Goal: Task Accomplishment & Management: Manage account settings

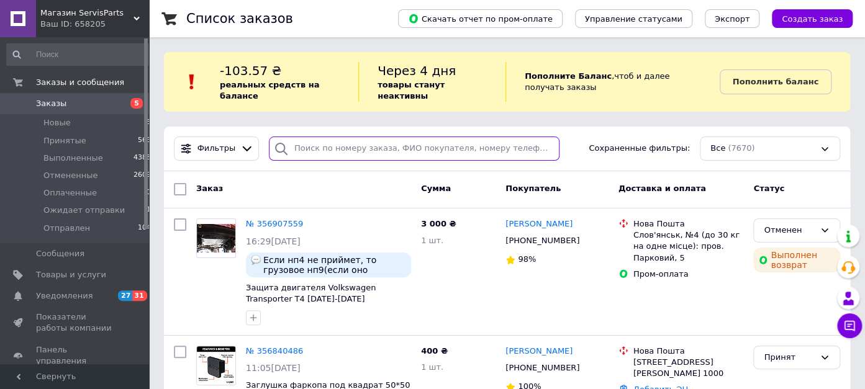
drag, startPoint x: 352, startPoint y: 129, endPoint x: 346, endPoint y: 135, distance: 8.8
click at [352, 137] on input "search" at bounding box center [414, 149] width 291 height 24
paste input "380677829631"
type input "380677829631"
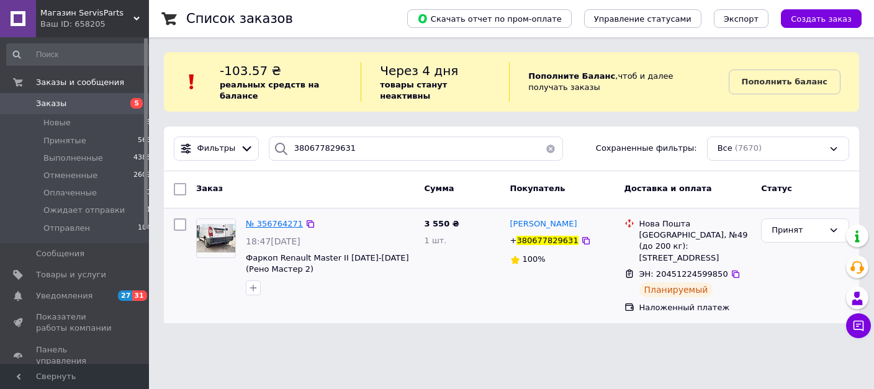
click at [284, 219] on span "№ 356764271" at bounding box center [274, 223] width 57 height 9
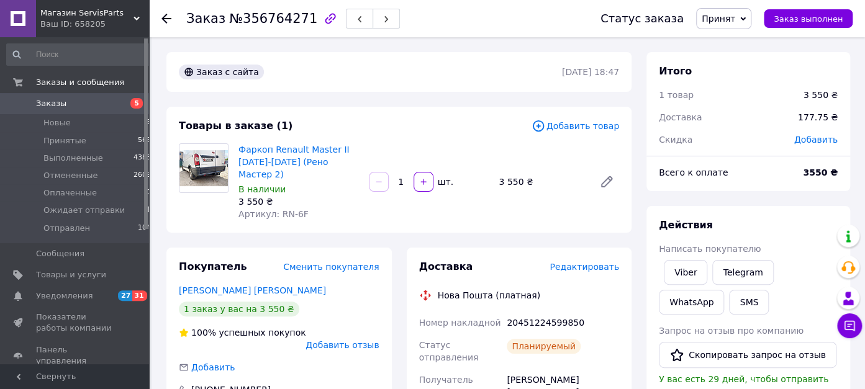
click at [734, 20] on span "Принят" at bounding box center [719, 19] width 34 height 10
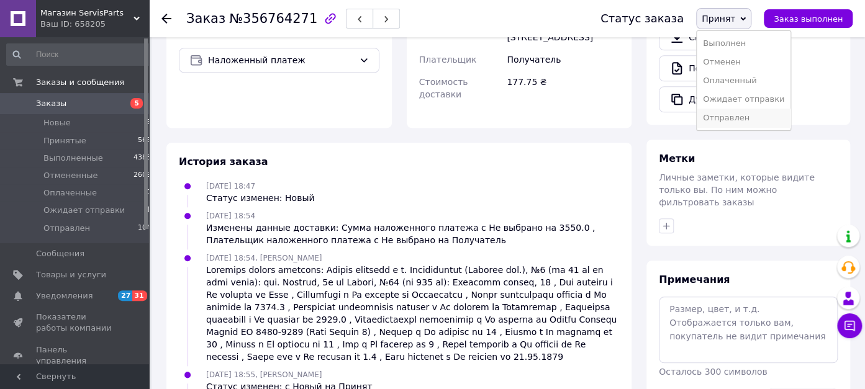
click at [748, 120] on li "Отправлен" at bounding box center [744, 118] width 94 height 19
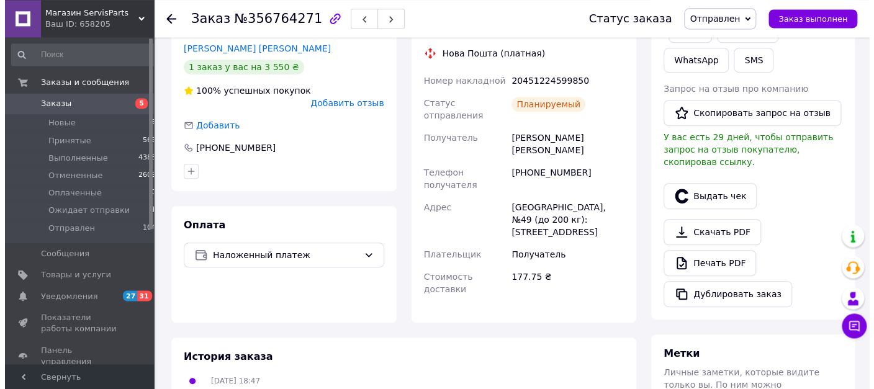
scroll to position [262, 0]
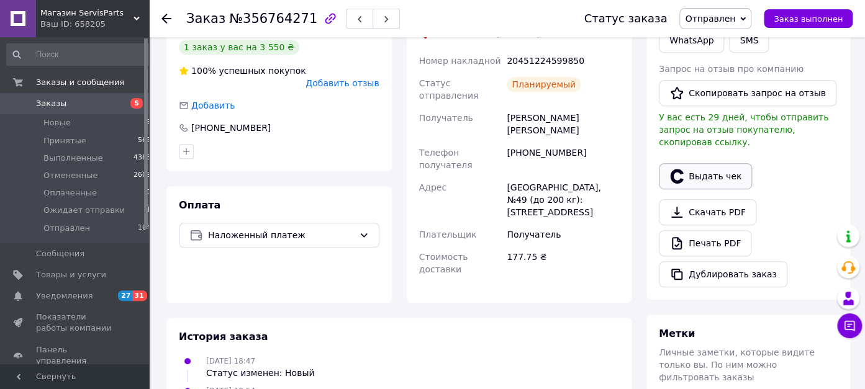
click at [701, 163] on button "Выдать чек" at bounding box center [705, 176] width 93 height 26
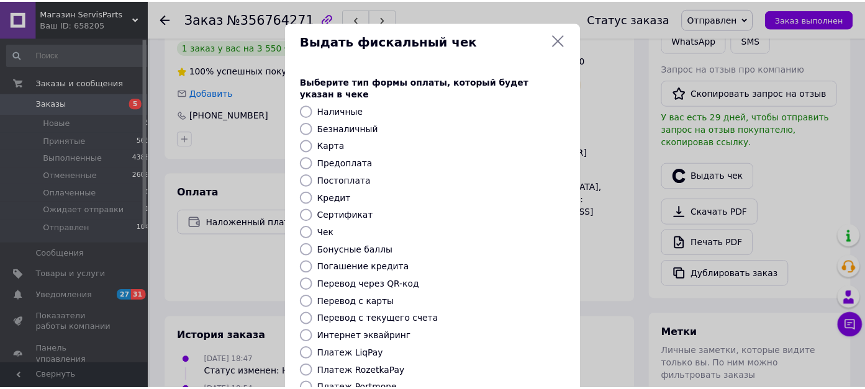
scroll to position [144, 0]
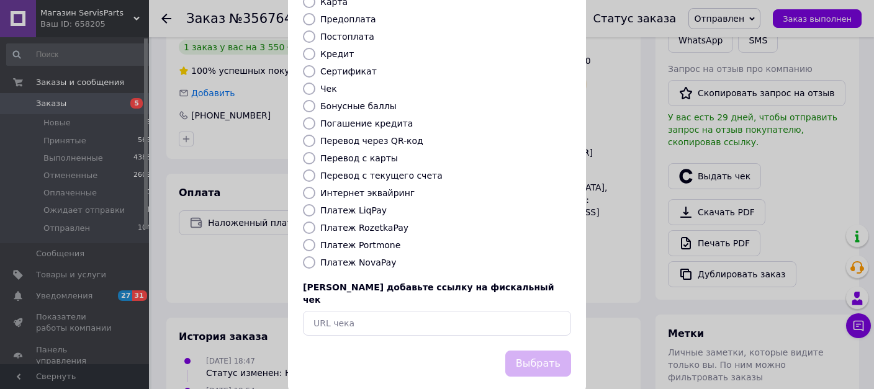
click at [304, 256] on input "Платеж NovaPay" at bounding box center [309, 262] width 12 height 12
radio input "true"
click at [546, 351] on button "Выбрать" at bounding box center [538, 364] width 66 height 27
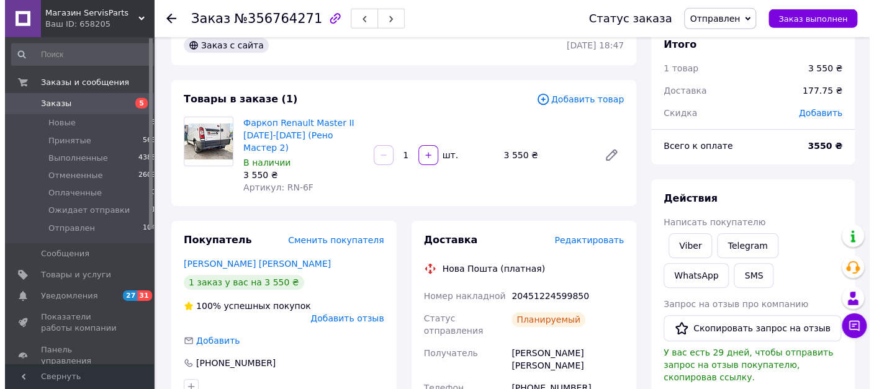
scroll to position [0, 0]
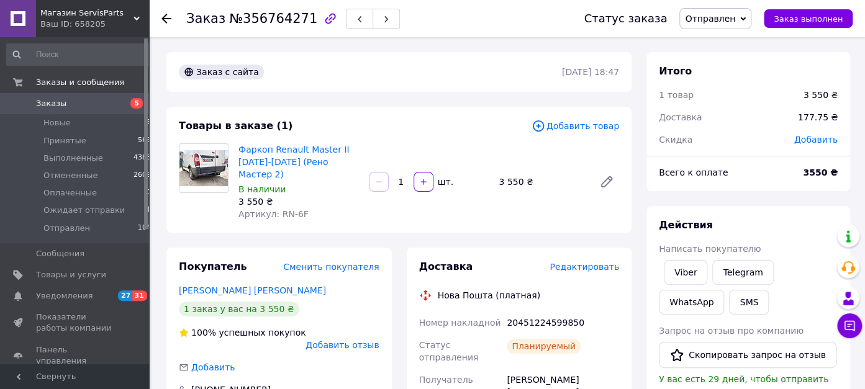
click at [89, 105] on span "Заказы" at bounding box center [75, 103] width 79 height 11
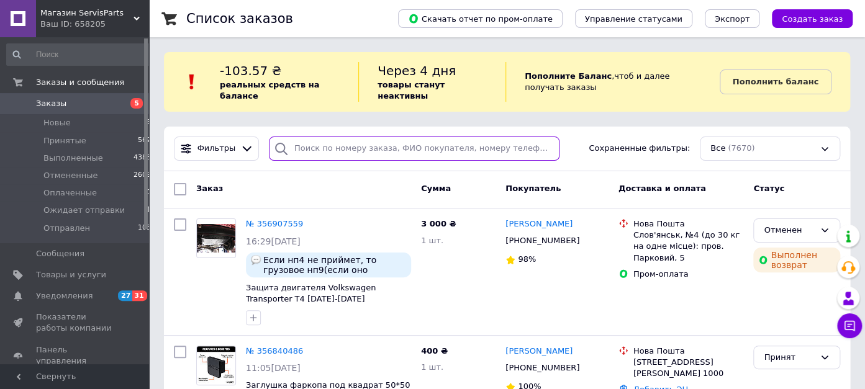
drag, startPoint x: 312, startPoint y: 136, endPoint x: 303, endPoint y: 132, distance: 9.5
click at [310, 137] on input "search" at bounding box center [414, 149] width 291 height 24
paste input "380506641792"
type input "380506641792"
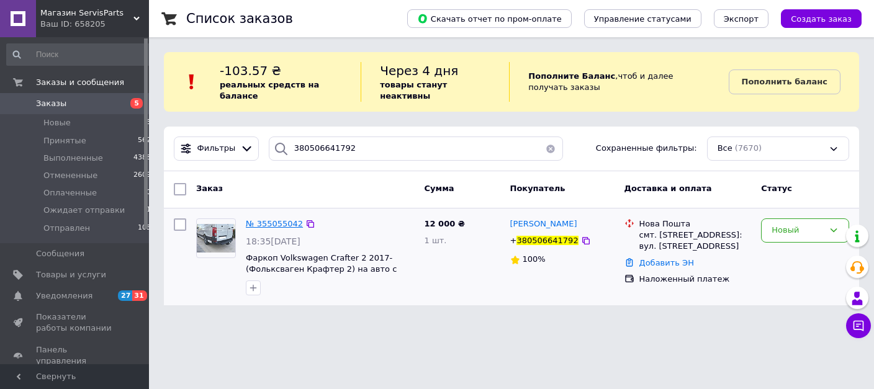
click at [287, 219] on span "№ 355055042" at bounding box center [274, 223] width 57 height 9
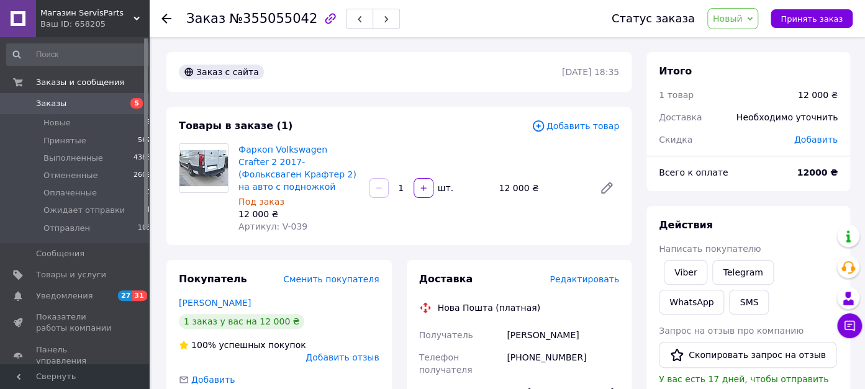
click at [589, 129] on span "Добавить товар" at bounding box center [575, 126] width 88 height 14
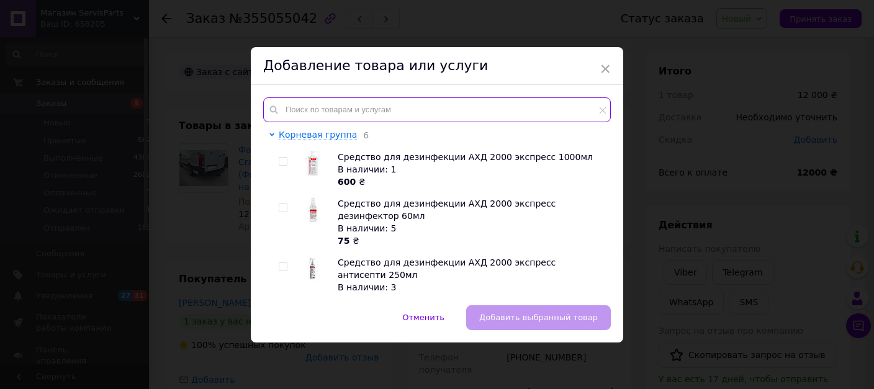
click at [304, 117] on input "text" at bounding box center [437, 109] width 348 height 25
paste input "V0855c"
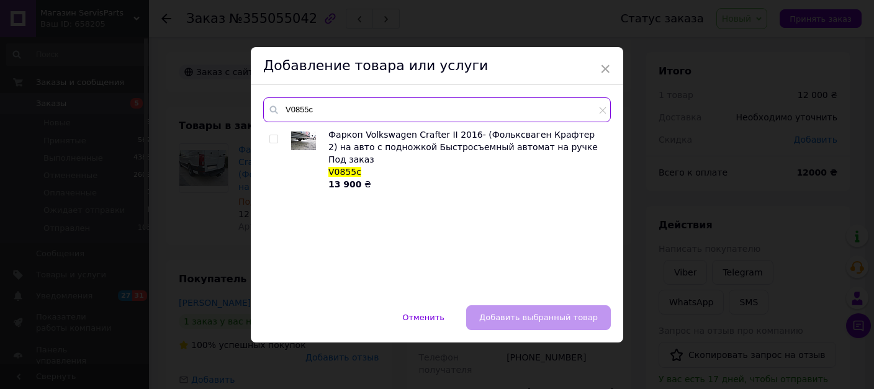
type input "V0855c"
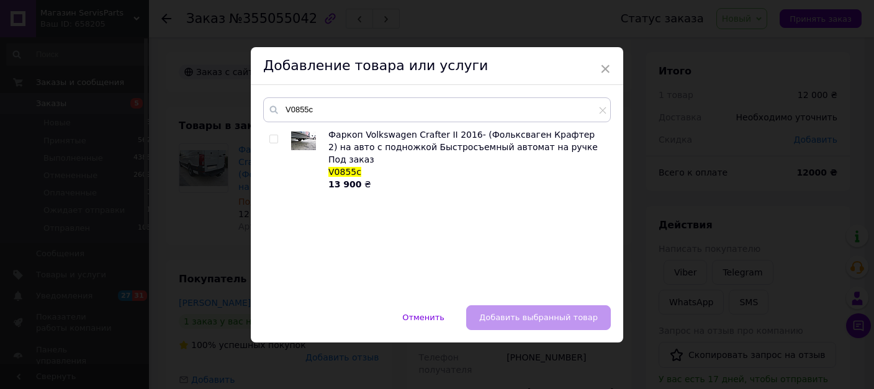
click at [269, 137] on input "checkbox" at bounding box center [273, 139] width 8 height 8
checkbox input "true"
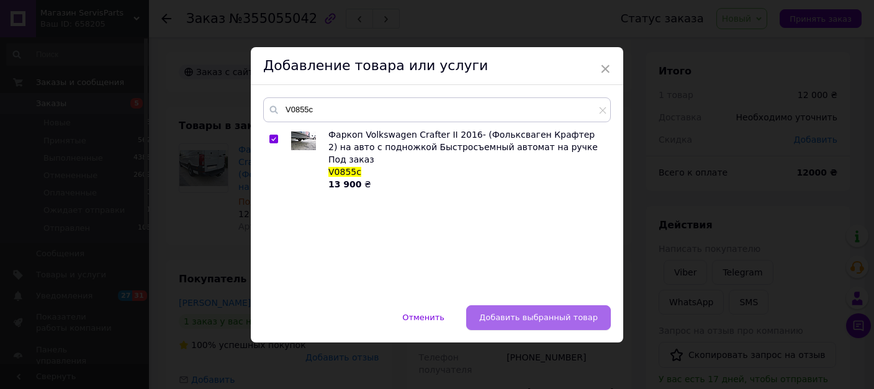
click at [496, 314] on span "Добавить выбранный товар" at bounding box center [538, 317] width 119 height 9
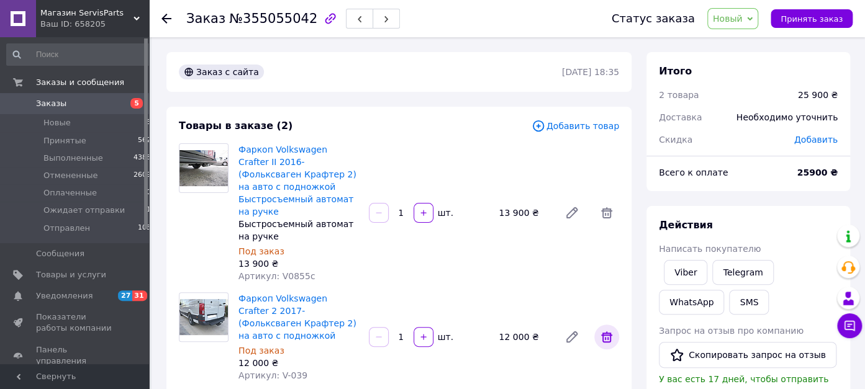
click at [608, 330] on icon at bounding box center [606, 337] width 15 height 15
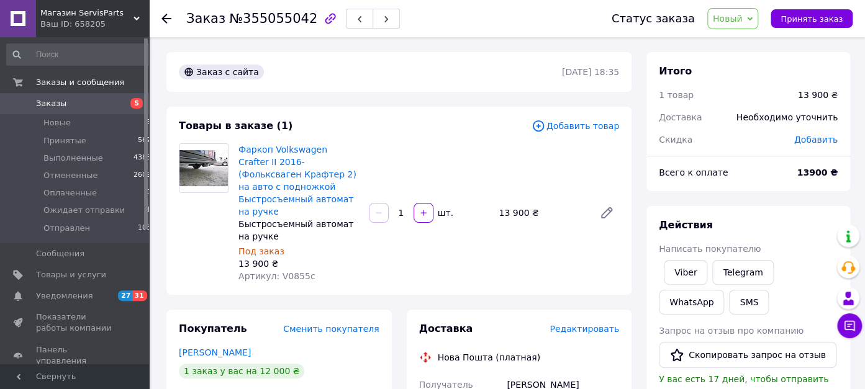
click at [592, 129] on span "Добавить товар" at bounding box center [575, 126] width 88 height 14
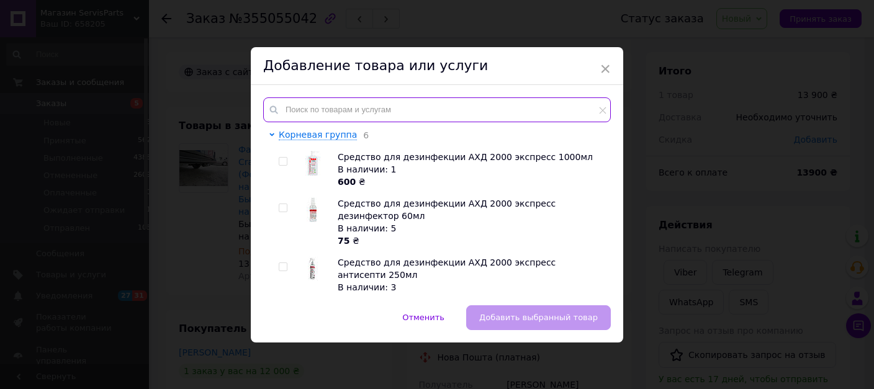
click at [367, 107] on input "text" at bounding box center [437, 109] width 348 height 25
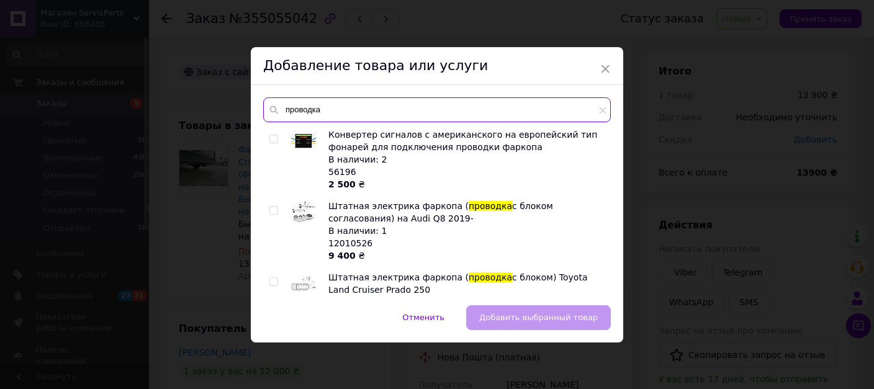
drag, startPoint x: 327, startPoint y: 113, endPoint x: 233, endPoint y: 112, distance: 93.1
click at [263, 111] on input "проводка" at bounding box center [437, 109] width 348 height 25
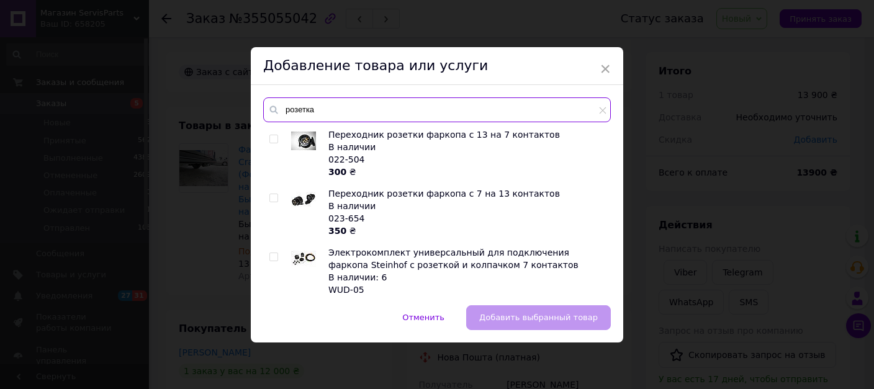
type input "розетка"
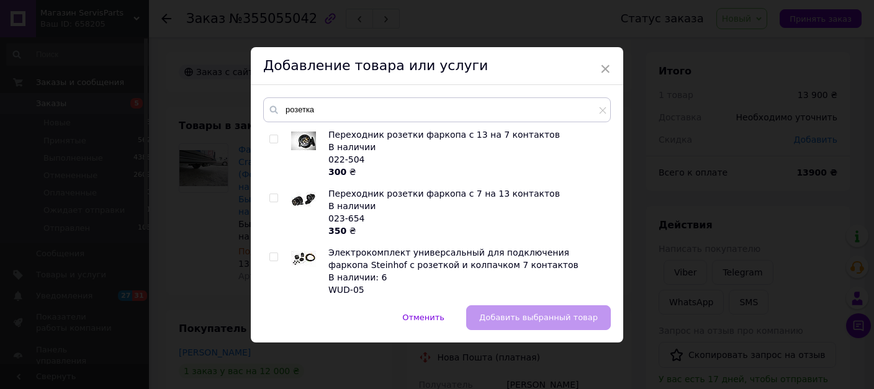
click at [384, 206] on div "В наличии" at bounding box center [466, 206] width 276 height 12
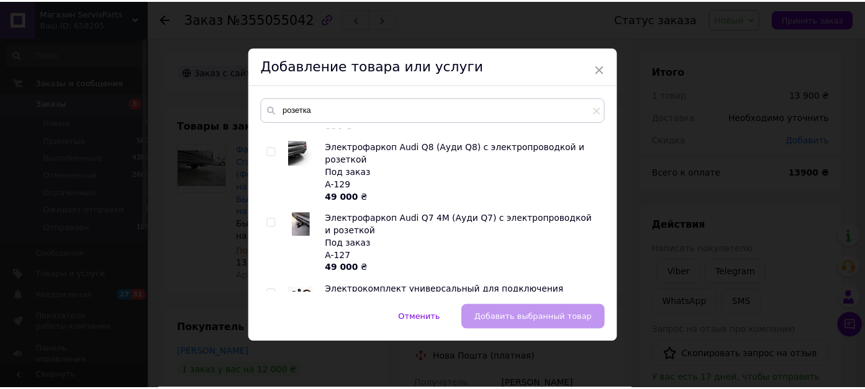
scroll to position [301, 0]
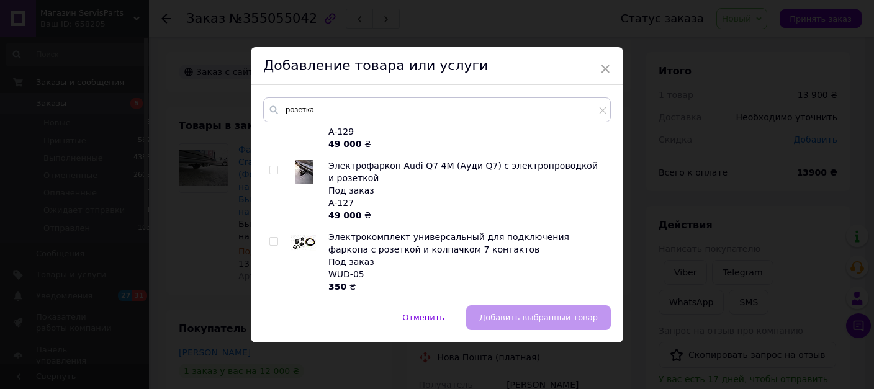
click at [404, 254] on span "Электрокомплект универсальный для подключения фаркопа с розеткой и колпачком 7 …" at bounding box center [448, 243] width 241 height 22
click at [272, 242] on input "checkbox" at bounding box center [273, 242] width 8 height 8
checkbox input "true"
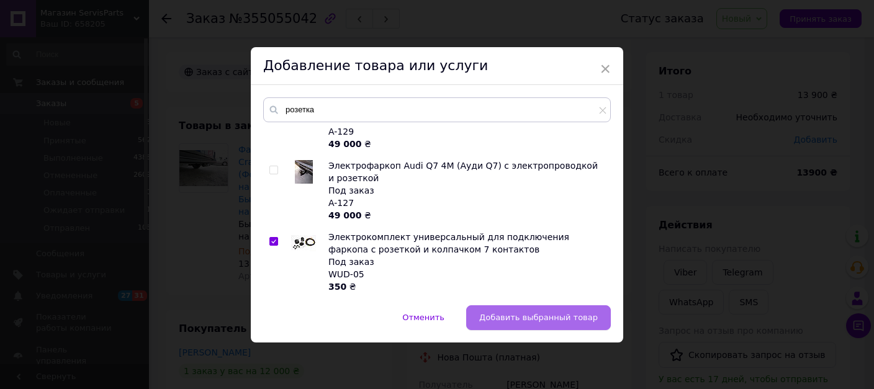
click at [510, 324] on button "Добавить выбранный товар" at bounding box center [538, 317] width 145 height 25
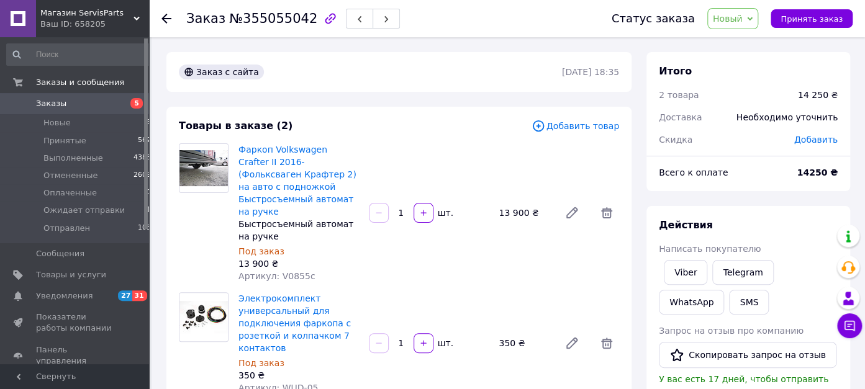
click at [736, 19] on span "Новый" at bounding box center [728, 19] width 30 height 10
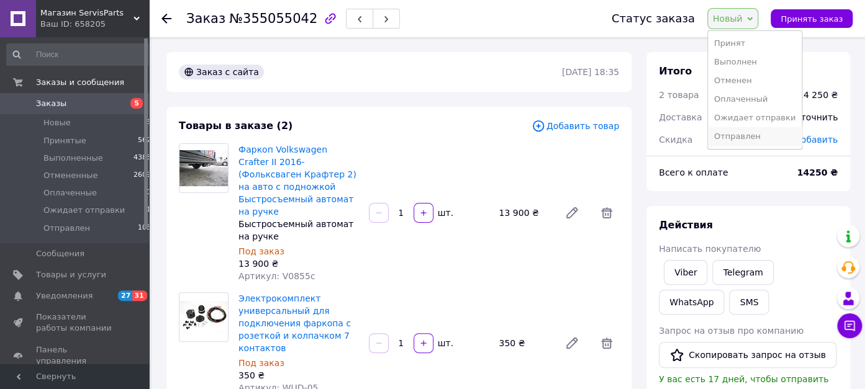
scroll to position [524, 0]
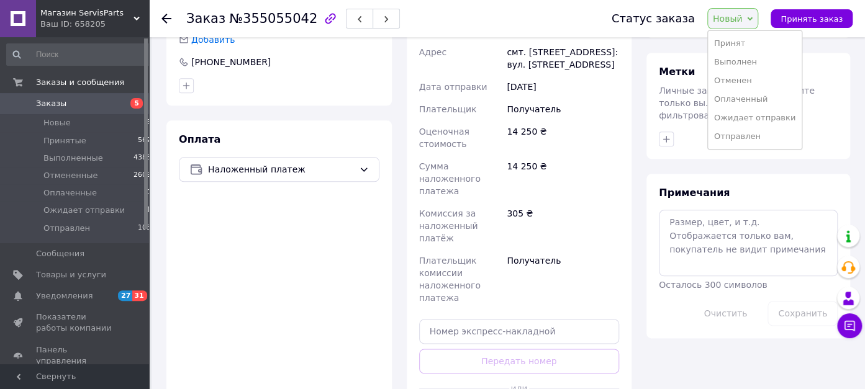
click at [756, 138] on li "Отправлен" at bounding box center [755, 136] width 94 height 19
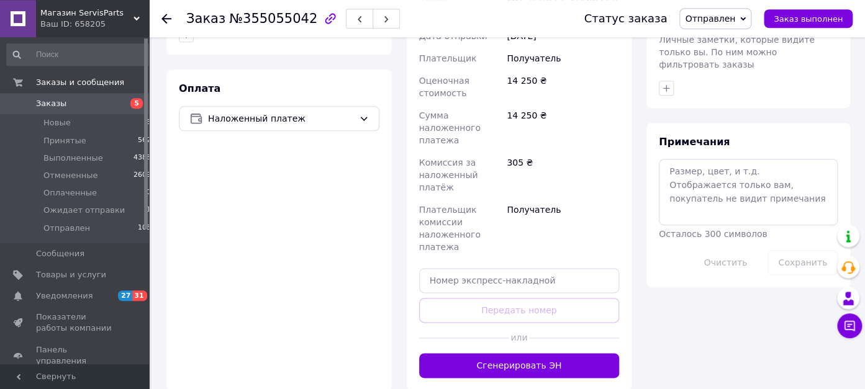
scroll to position [507, 0]
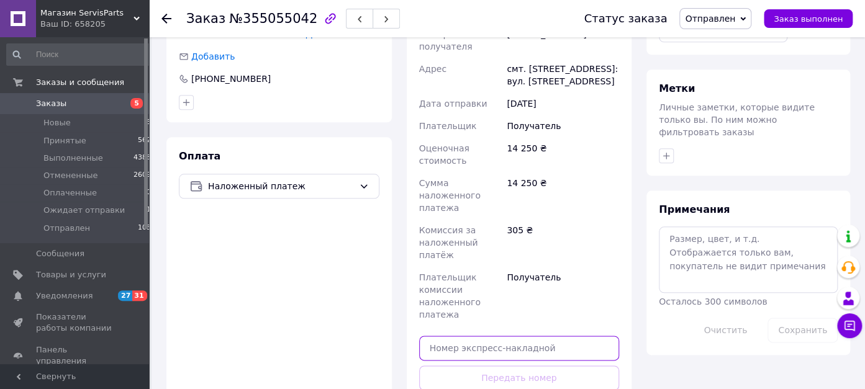
paste input "20451224974168"
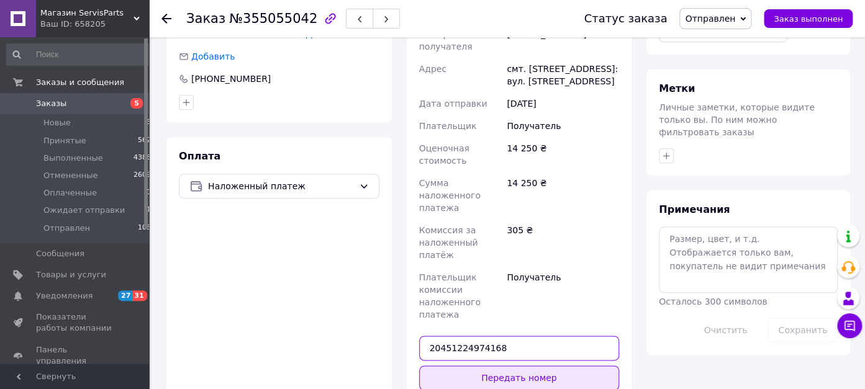
type input "20451224974168"
click at [499, 366] on button "Передать номер" at bounding box center [519, 378] width 201 height 25
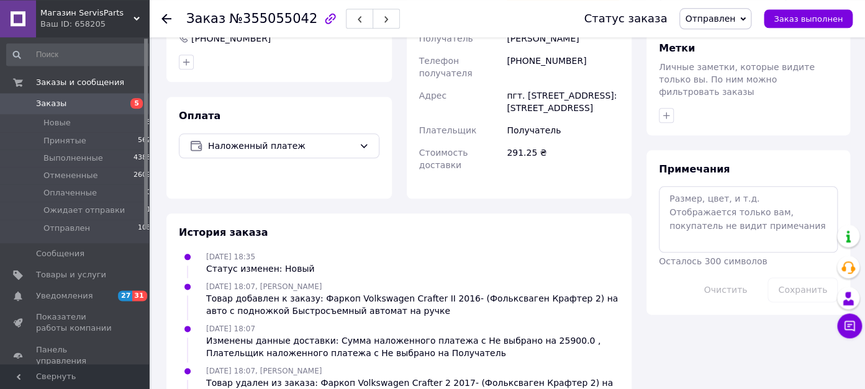
scroll to position [624, 0]
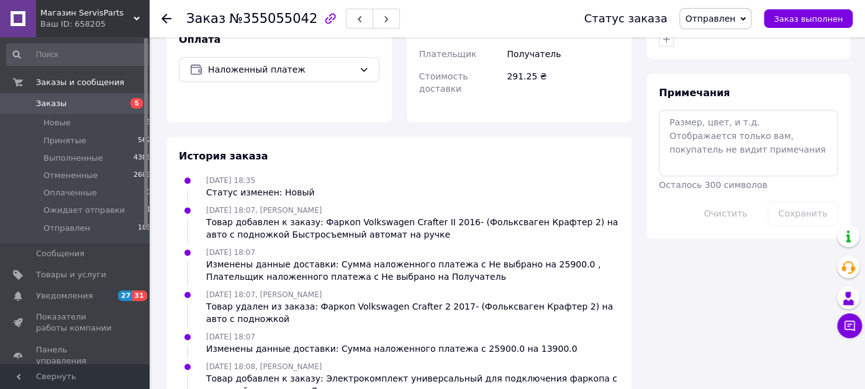
click at [561, 174] on div "[DATE] 18:35 Статус изменен: Новый" at bounding box center [399, 186] width 450 height 25
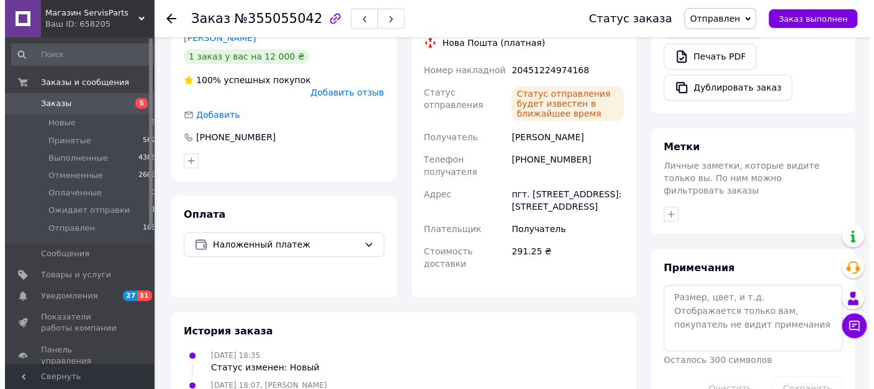
scroll to position [187, 0]
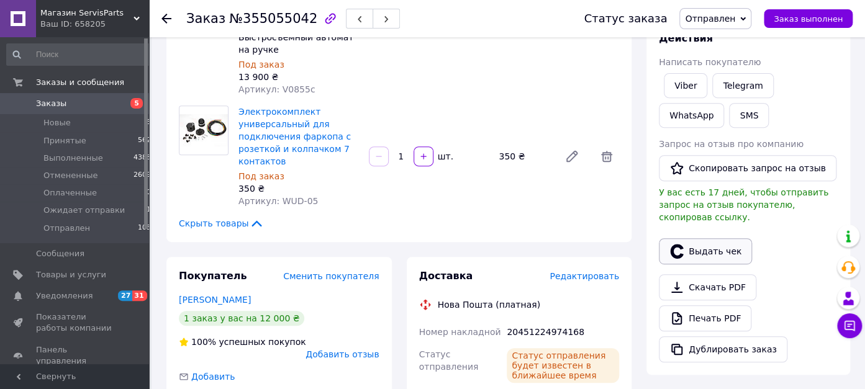
click at [706, 240] on button "Выдать чек" at bounding box center [705, 251] width 93 height 26
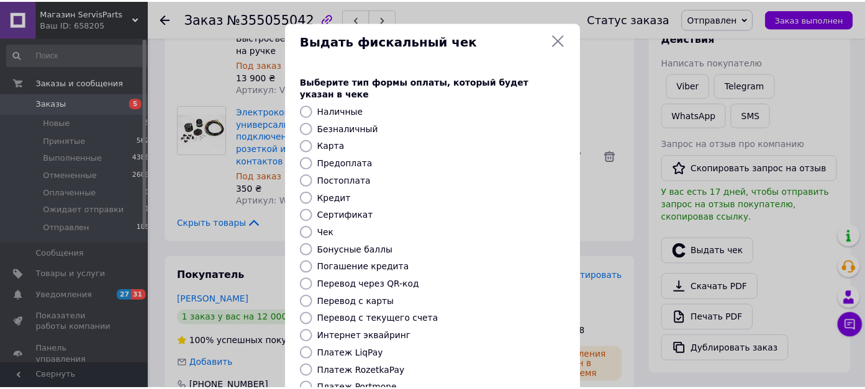
scroll to position [144, 0]
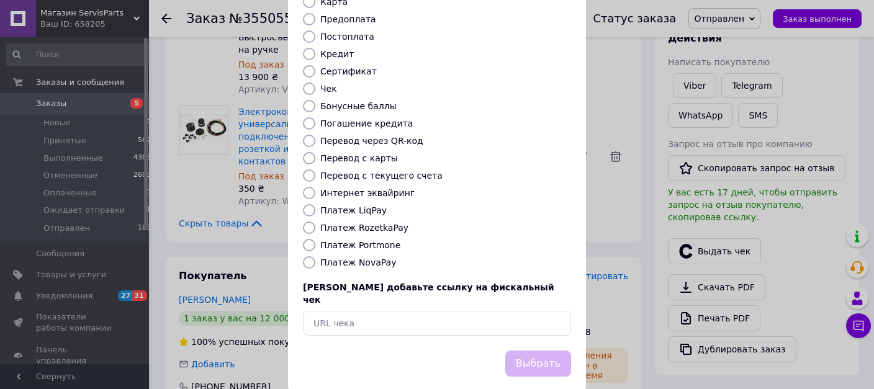
click at [306, 256] on input "Платеж NovaPay" at bounding box center [309, 262] width 12 height 12
radio input "true"
click at [525, 351] on button "Выбрать" at bounding box center [538, 364] width 66 height 27
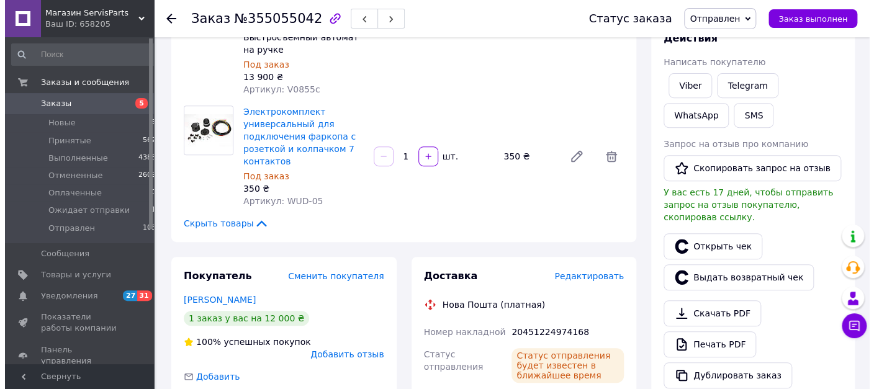
scroll to position [0, 0]
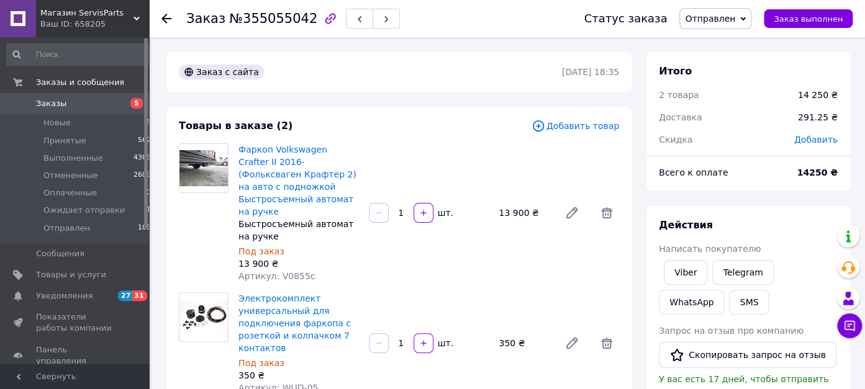
click at [50, 100] on span "Заказы" at bounding box center [51, 103] width 30 height 11
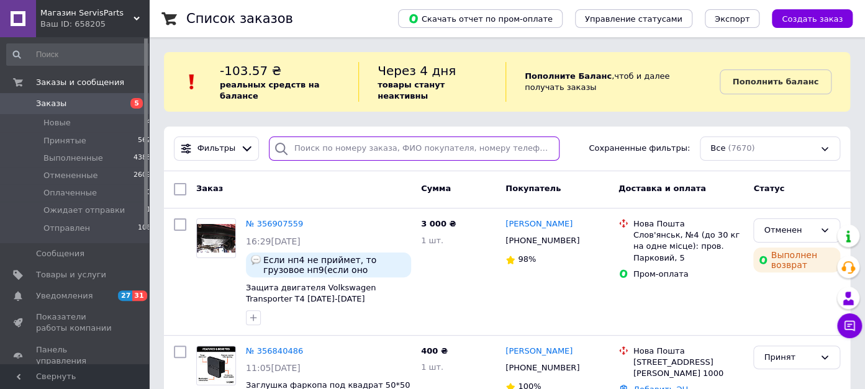
click at [312, 137] on input "search" at bounding box center [414, 149] width 291 height 24
paste input "380993207422"
type input "380993207422"
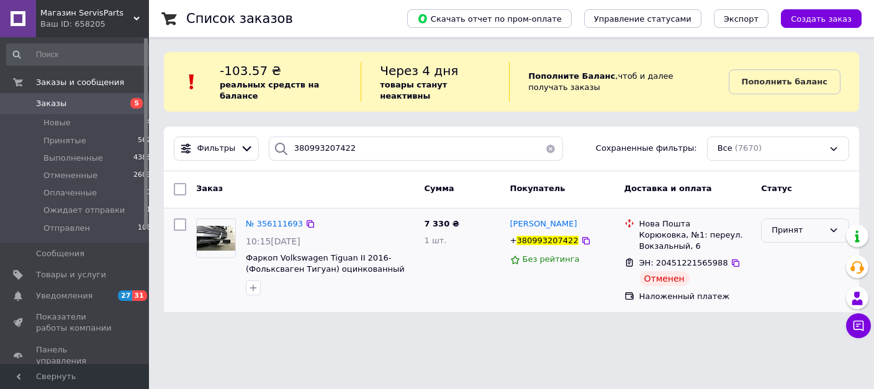
click at [791, 224] on div "Принят" at bounding box center [798, 230] width 52 height 13
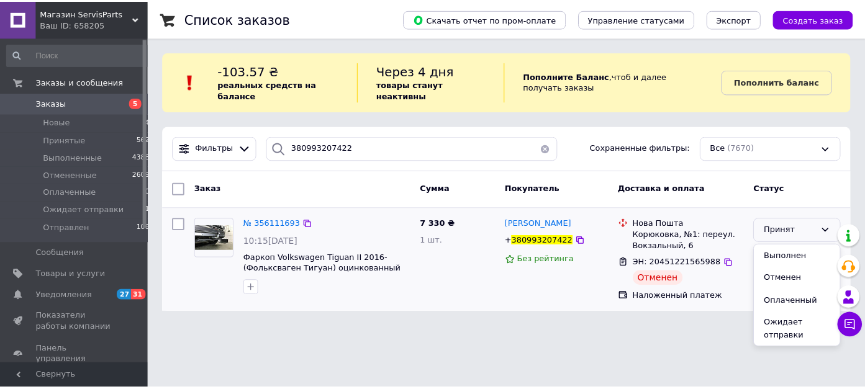
scroll to position [24, 0]
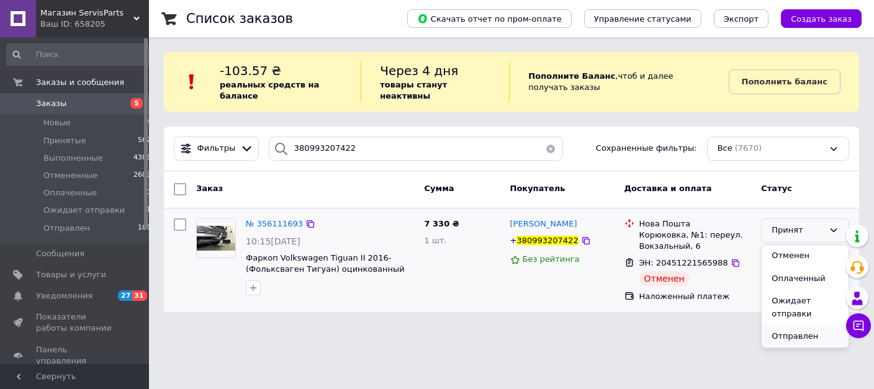
click at [796, 325] on li "Отправлен" at bounding box center [805, 336] width 87 height 23
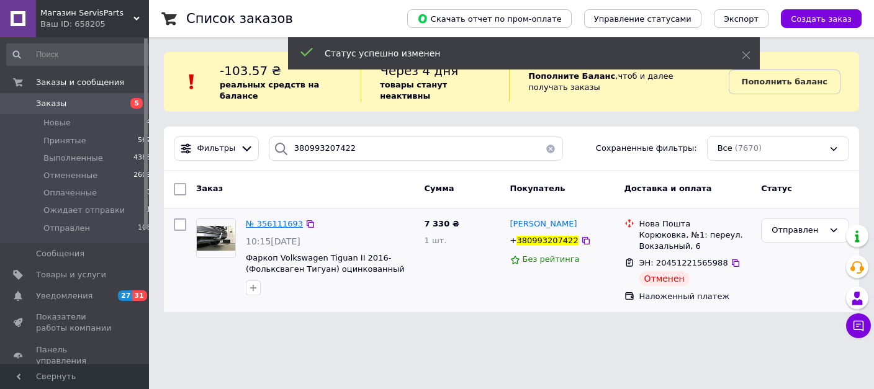
click at [281, 219] on span "№ 356111693" at bounding box center [274, 223] width 57 height 9
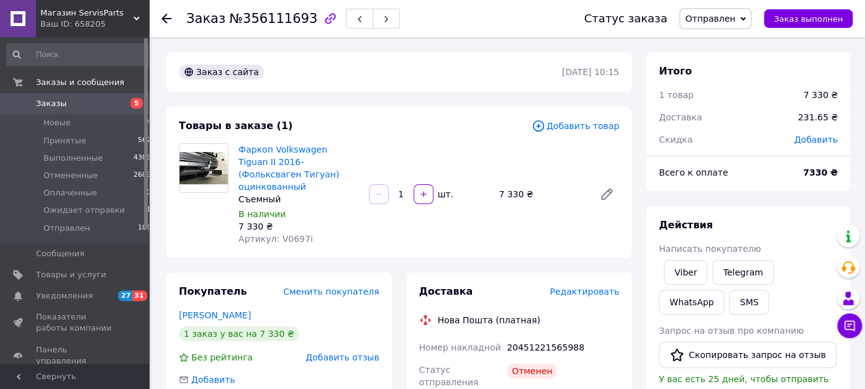
click at [593, 287] on span "Редактировать" at bounding box center [584, 292] width 70 height 10
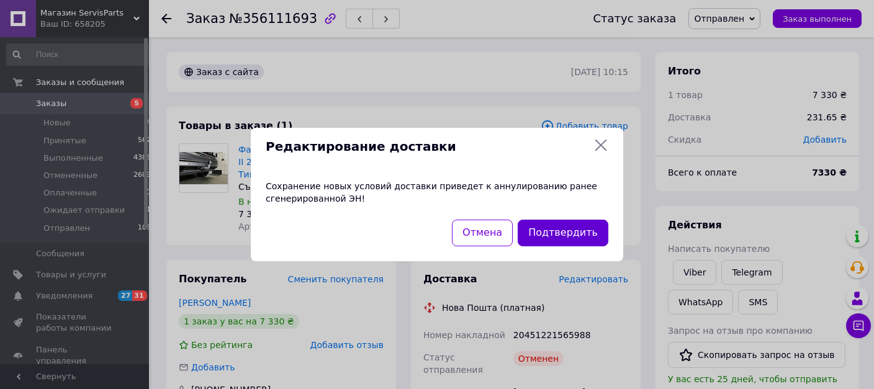
click at [590, 232] on button "Подтвердить" at bounding box center [563, 233] width 91 height 27
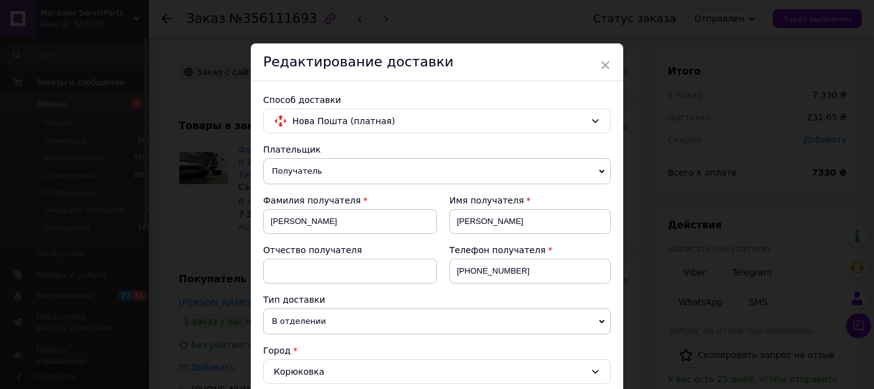
drag, startPoint x: 600, startPoint y: 71, endPoint x: 569, endPoint y: 93, distance: 37.9
click at [600, 71] on span "×" at bounding box center [605, 65] width 11 height 21
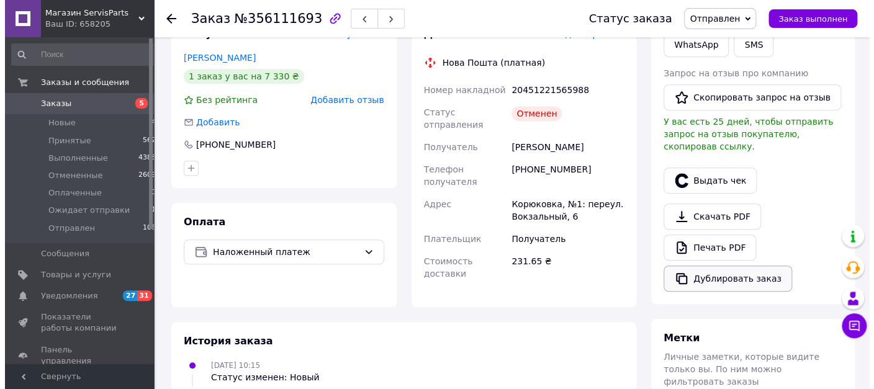
scroll to position [262, 0]
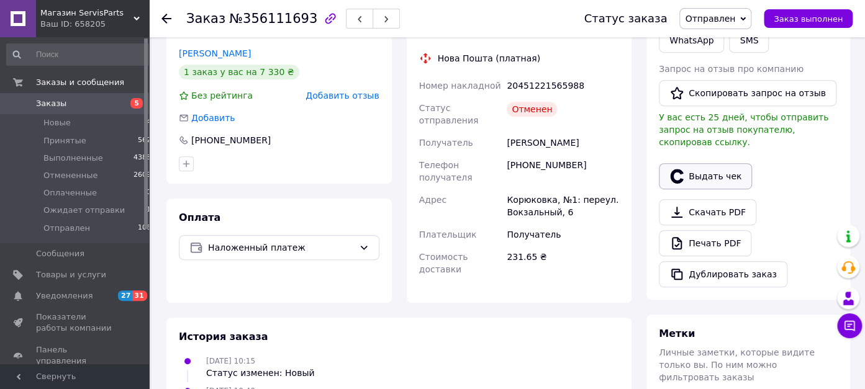
click at [698, 165] on button "Выдать чек" at bounding box center [705, 176] width 93 height 26
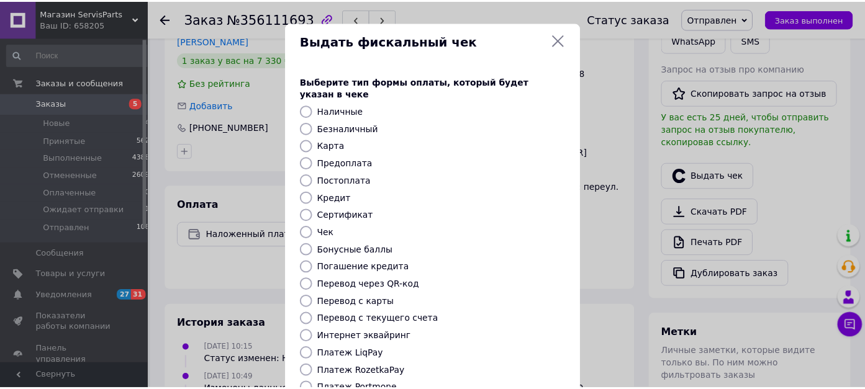
scroll to position [144, 0]
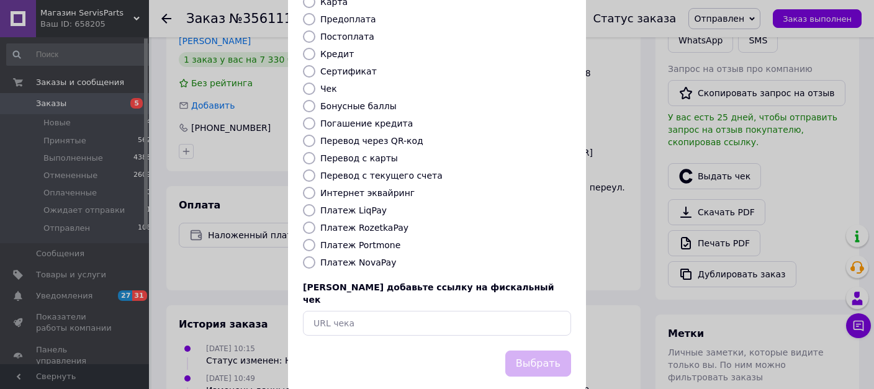
click at [303, 256] on input "Платеж NovaPay" at bounding box center [309, 262] width 12 height 12
radio input "true"
drag, startPoint x: 515, startPoint y: 337, endPoint x: 501, endPoint y: 352, distance: 20.6
click at [515, 351] on button "Выбрать" at bounding box center [538, 364] width 66 height 27
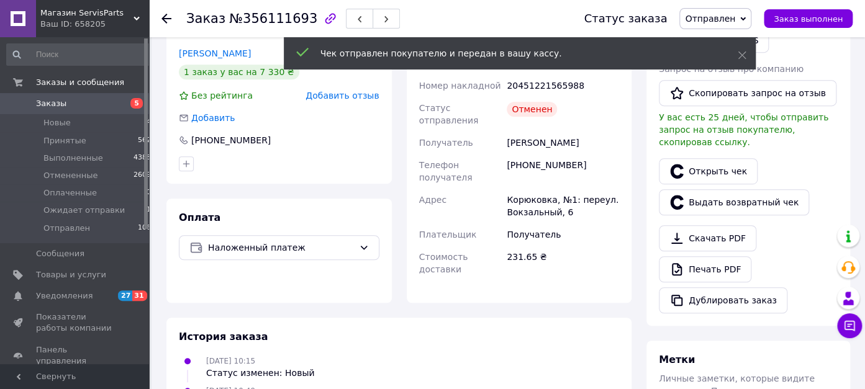
scroll to position [0, 0]
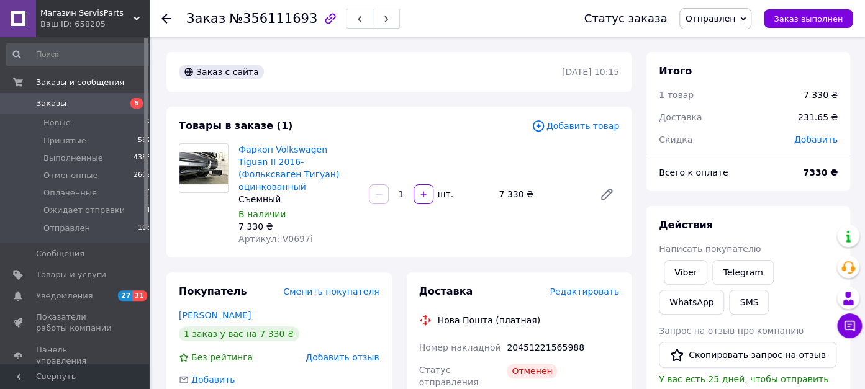
click at [71, 100] on span "Заказы" at bounding box center [75, 103] width 79 height 11
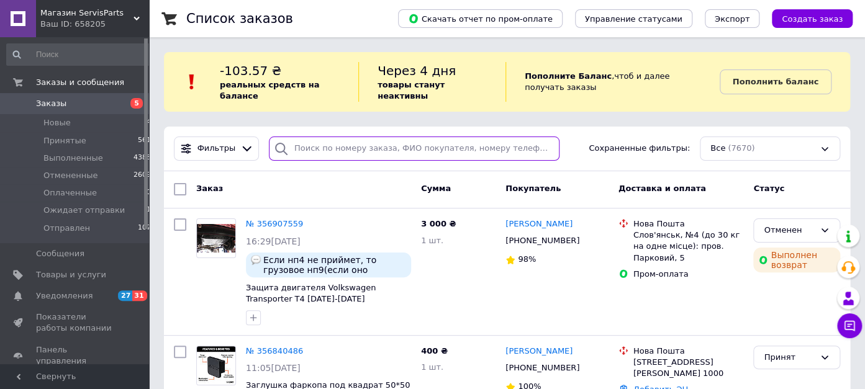
click at [308, 138] on input "search" at bounding box center [414, 149] width 291 height 24
paste input "380991175130"
type input "380991175130"
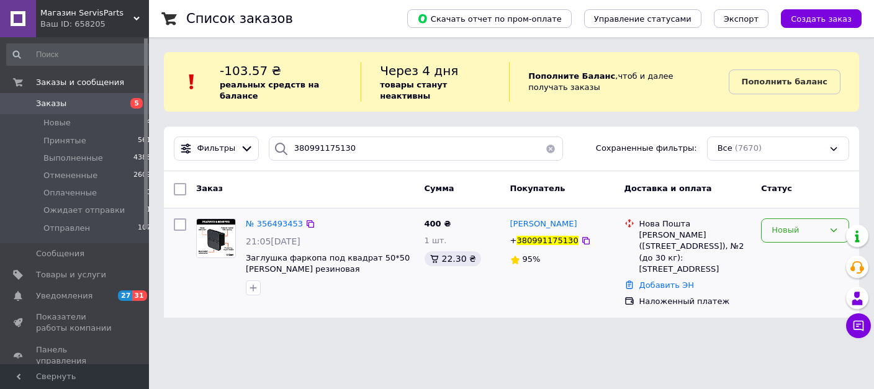
click at [808, 224] on div "Новый" at bounding box center [798, 230] width 52 height 13
click at [800, 245] on li "Принят" at bounding box center [805, 256] width 87 height 23
click at [281, 219] on span "№ 356493453" at bounding box center [274, 223] width 57 height 9
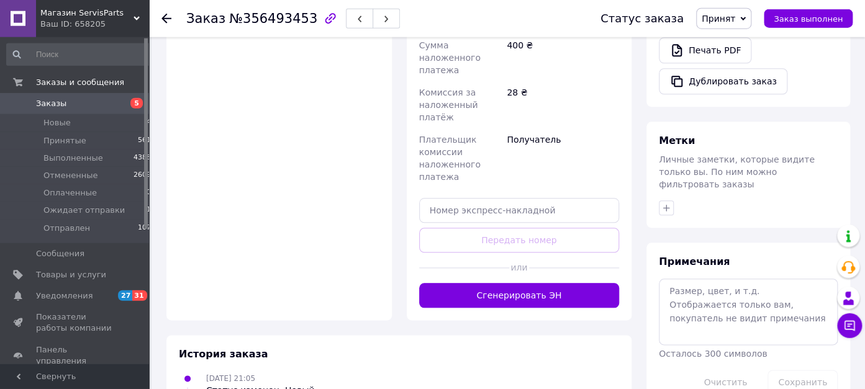
scroll to position [504, 0]
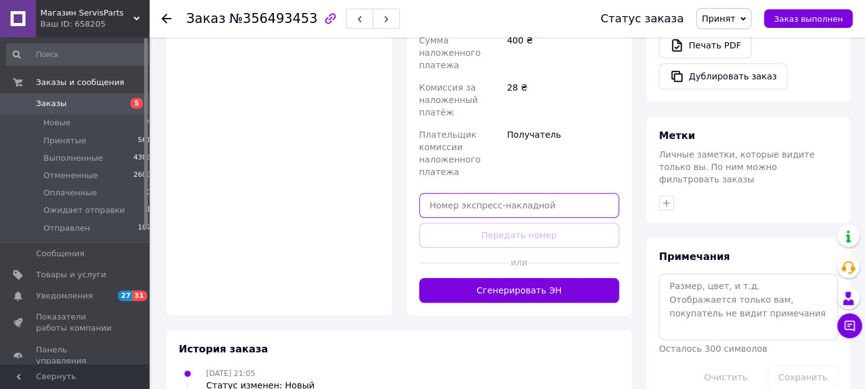
paste input "20451225028965"
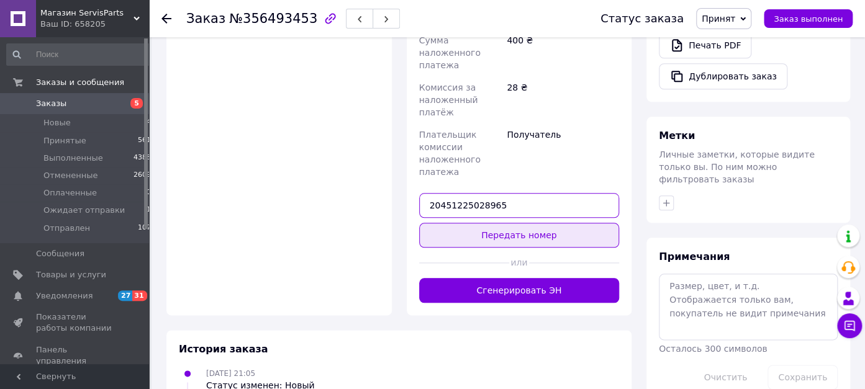
type input "20451225028965"
click at [496, 223] on button "Передать номер" at bounding box center [519, 235] width 201 height 25
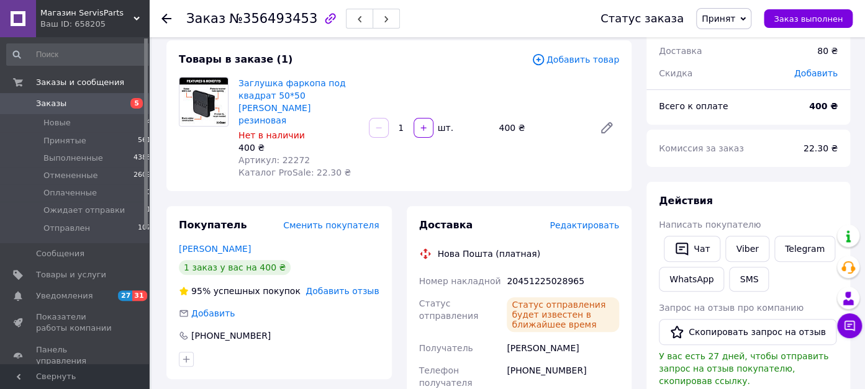
click at [733, 18] on span "Принят" at bounding box center [719, 19] width 34 height 10
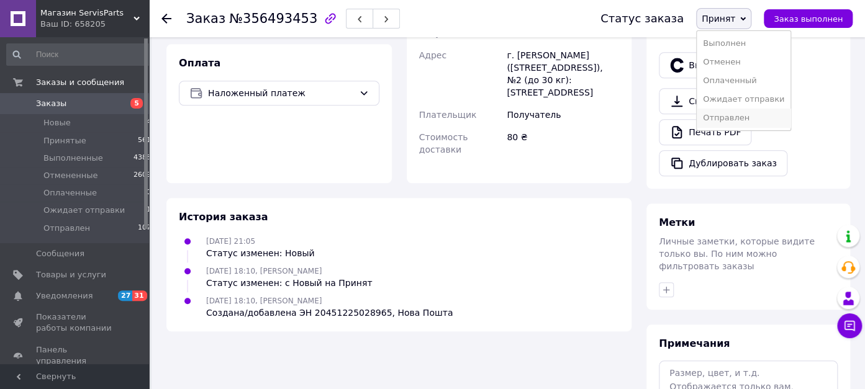
click at [751, 124] on li "Отправлен" at bounding box center [744, 118] width 94 height 19
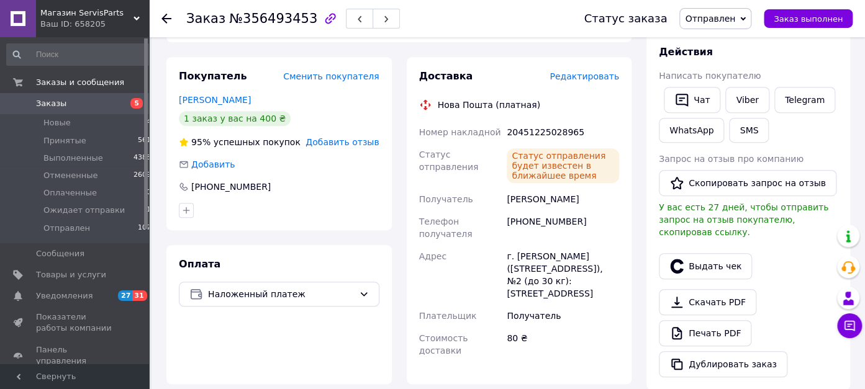
scroll to position [262, 0]
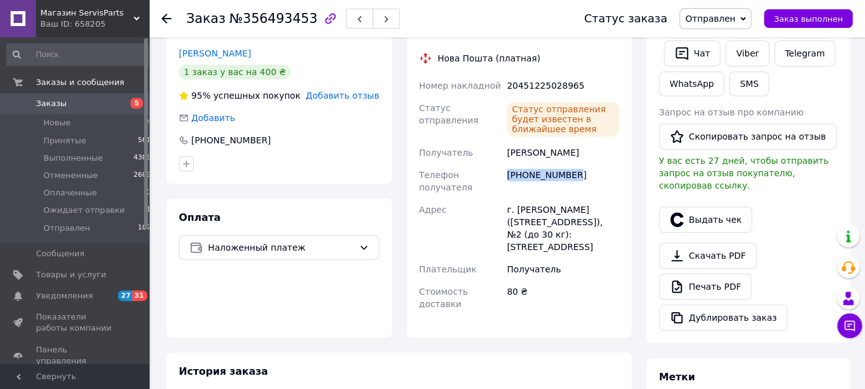
drag, startPoint x: 574, startPoint y: 146, endPoint x: 508, endPoint y: 146, distance: 66.4
click at [508, 164] on div "[PHONE_NUMBER]" at bounding box center [562, 181] width 117 height 35
copy div "[PHONE_NUMBER]"
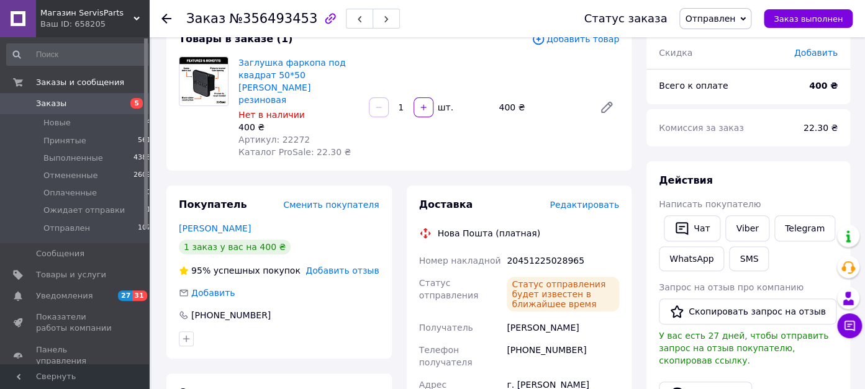
click at [531, 250] on div "20451225028965" at bounding box center [562, 261] width 117 height 22
copy div "20451225028965"
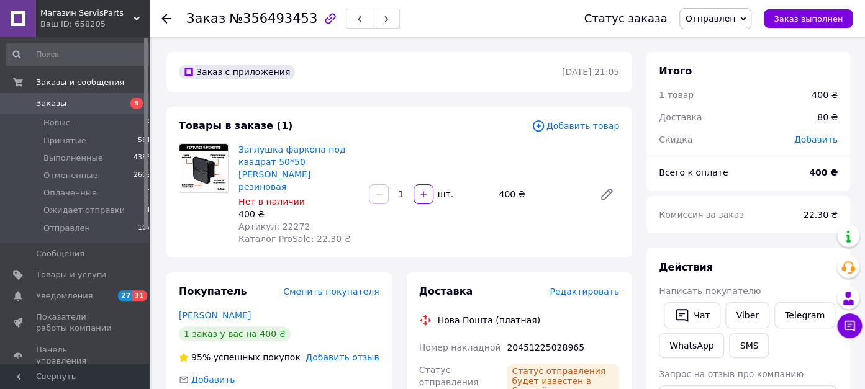
click at [578, 337] on div "20451225028965" at bounding box center [562, 348] width 117 height 22
click at [564, 337] on div "20451225028965" at bounding box center [562, 348] width 117 height 22
copy div "20451225028965"
click at [60, 106] on span "Заказы" at bounding box center [51, 103] width 30 height 11
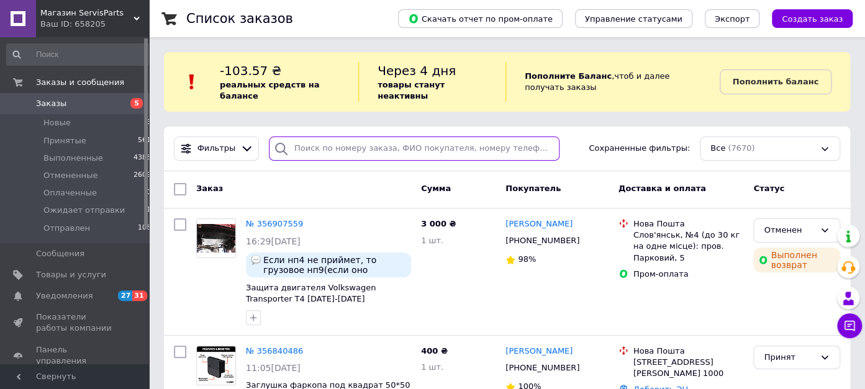
click at [304, 137] on input "search" at bounding box center [414, 149] width 291 height 24
paste input "380985540333"
type input "380985540333"
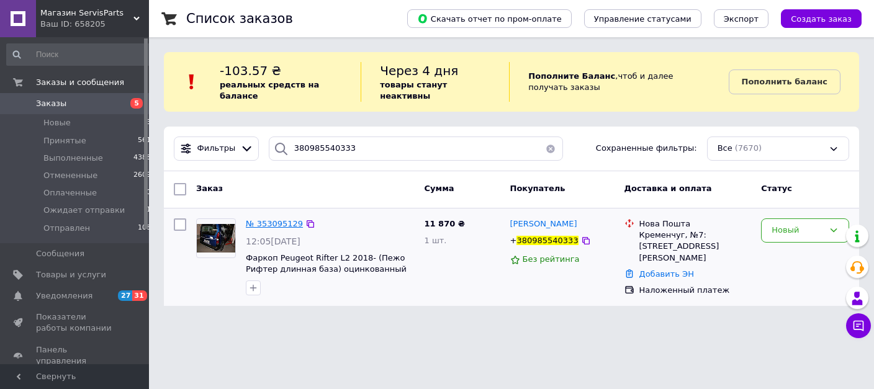
click at [283, 219] on span "№ 353095129" at bounding box center [274, 223] width 57 height 9
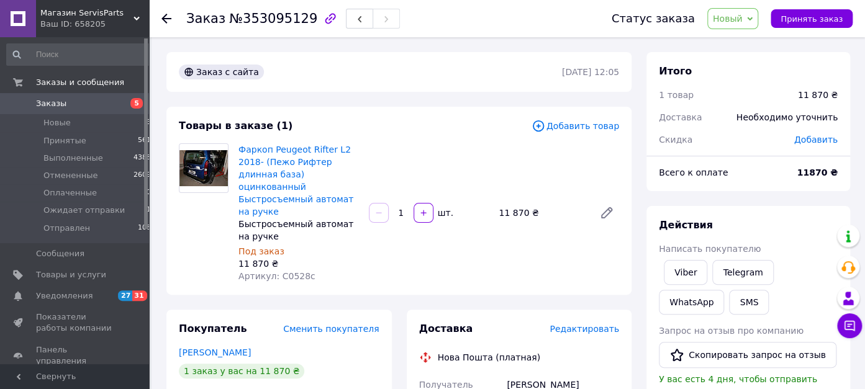
click at [582, 127] on span "Добавить товар" at bounding box center [575, 126] width 88 height 14
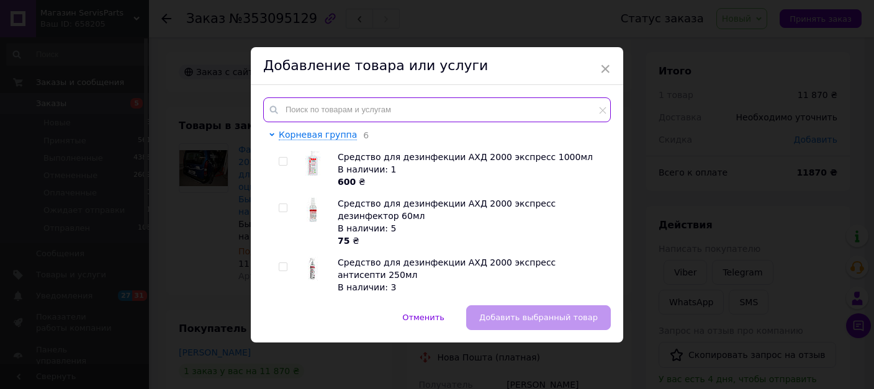
click at [424, 114] on input "text" at bounding box center [437, 109] width 348 height 25
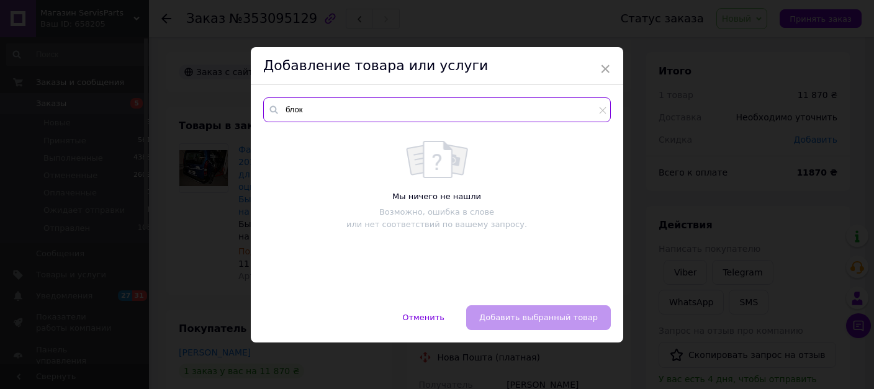
type input "блок"
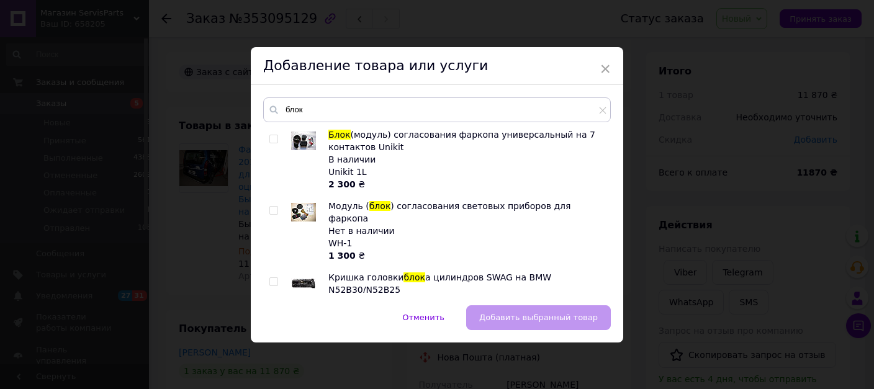
click at [269, 139] on input "checkbox" at bounding box center [273, 139] width 8 height 8
checkbox input "true"
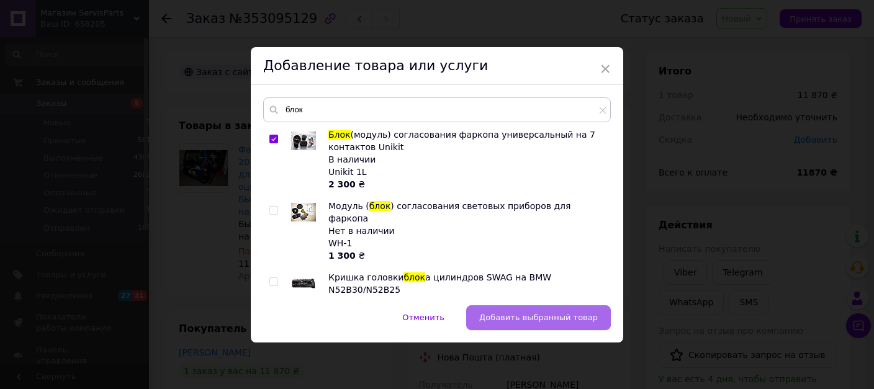
click at [505, 314] on span "Добавить выбранный товар" at bounding box center [538, 317] width 119 height 9
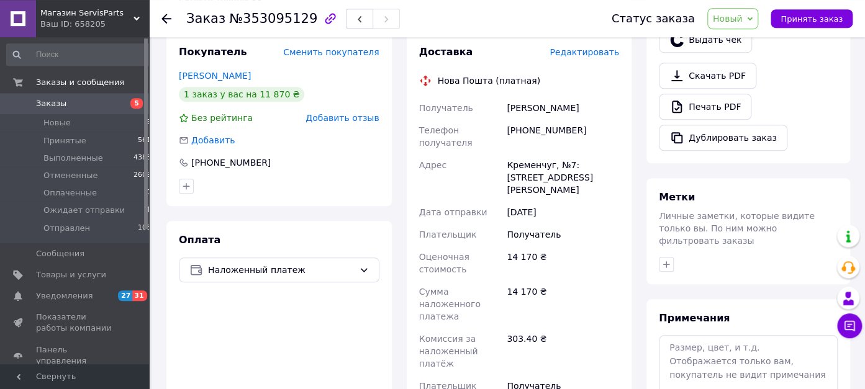
scroll to position [437, 0]
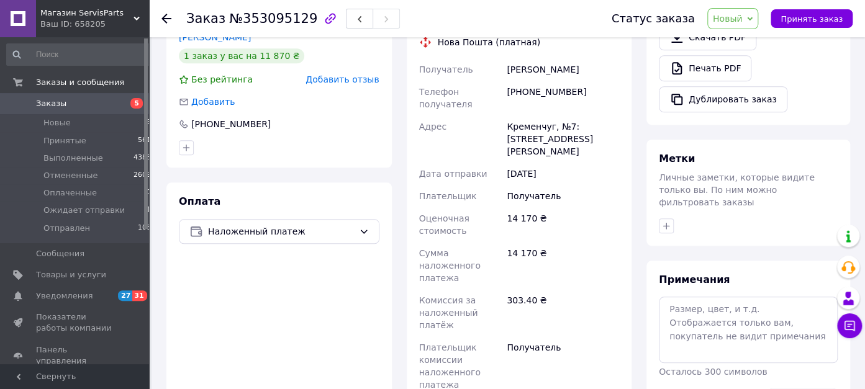
paste input "20451224934001"
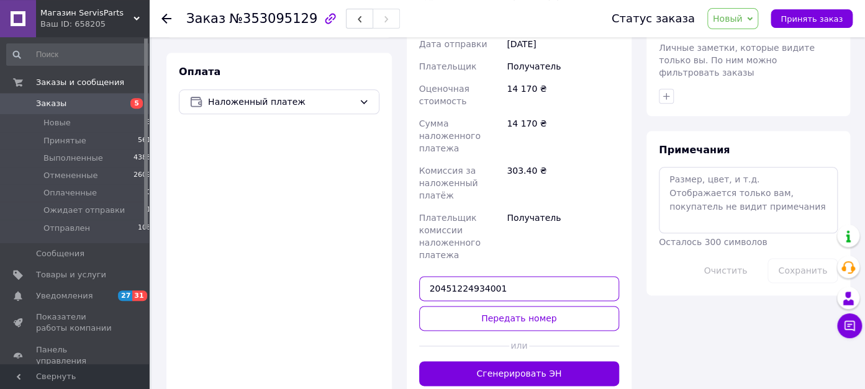
scroll to position [612, 0]
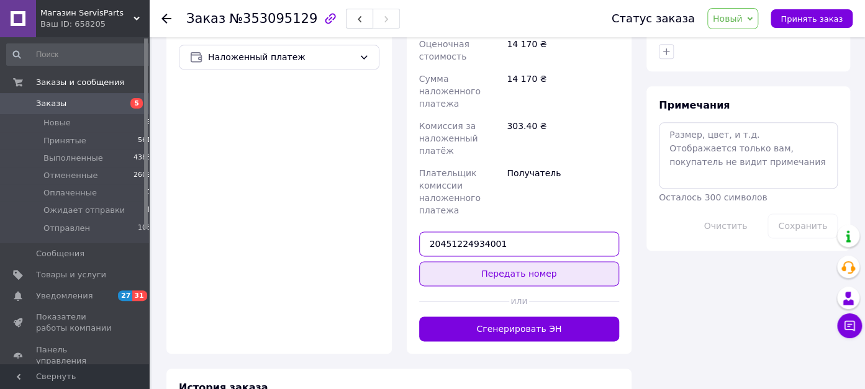
type input "20451224934001"
click at [506, 261] on button "Передать номер" at bounding box center [519, 273] width 201 height 25
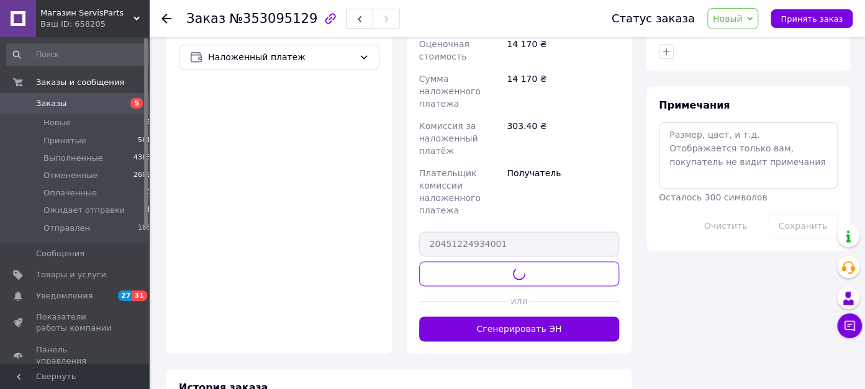
scroll to position [599, 0]
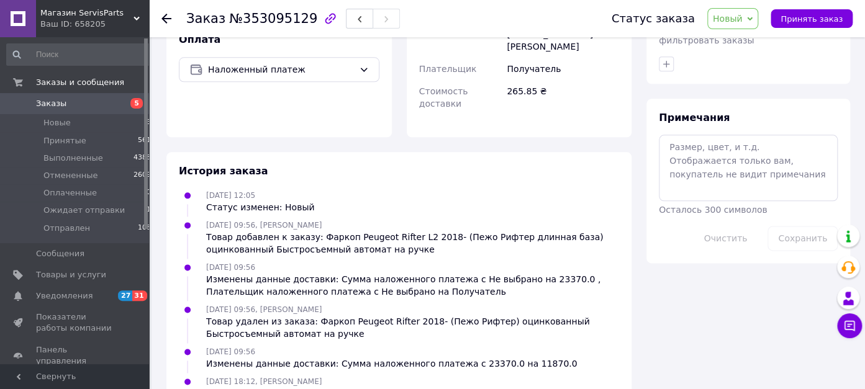
click at [743, 17] on span "Новый" at bounding box center [728, 19] width 30 height 10
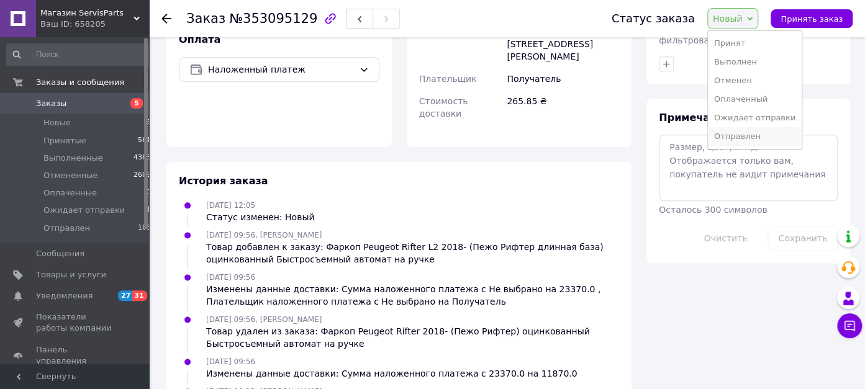
click at [768, 138] on li "Отправлен" at bounding box center [755, 136] width 94 height 19
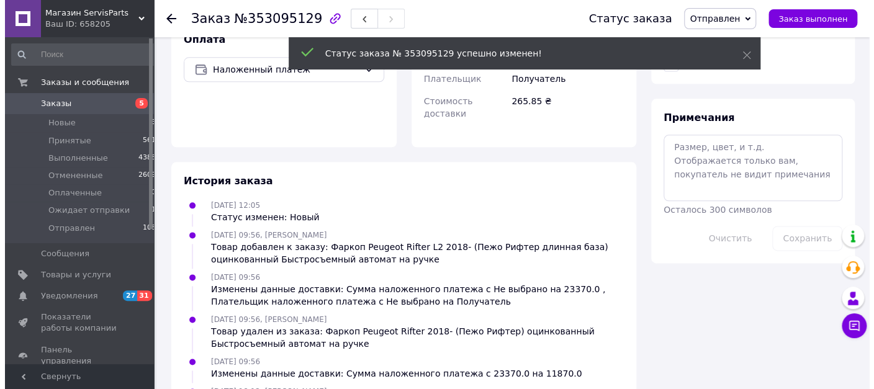
scroll to position [249, 0]
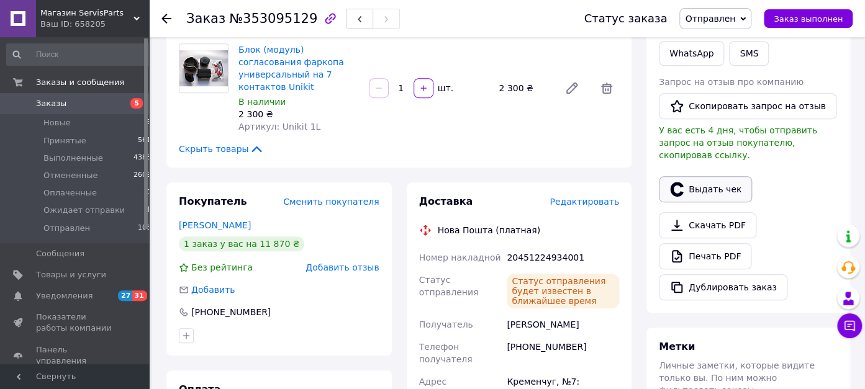
drag, startPoint x: 706, startPoint y: 173, endPoint x: 695, endPoint y: 168, distance: 11.7
click at [706, 176] on button "Выдать чек" at bounding box center [705, 189] width 93 height 26
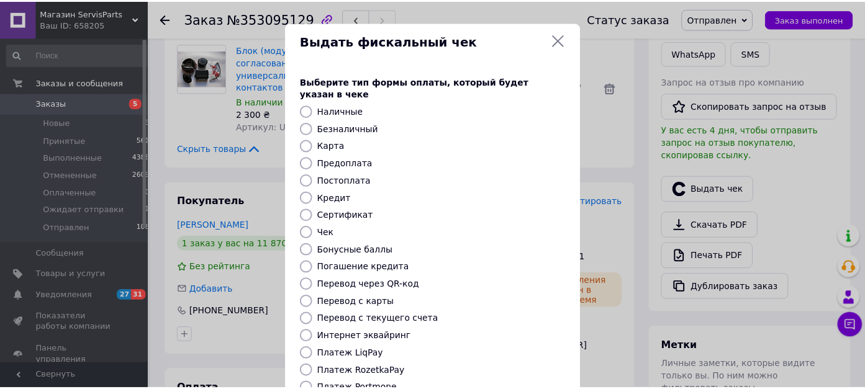
scroll to position [144, 0]
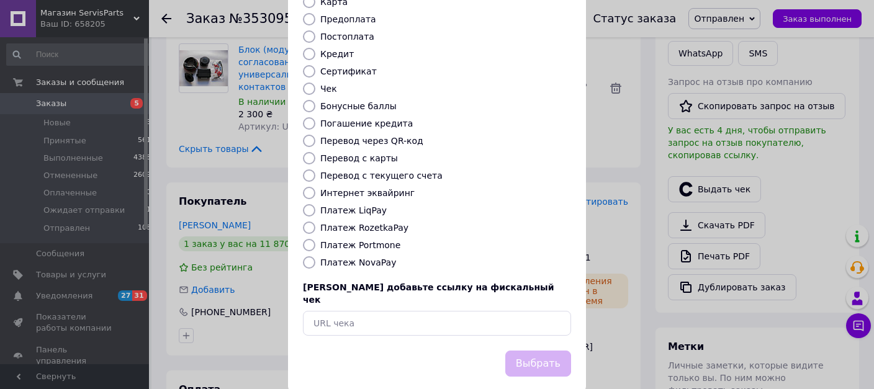
click at [305, 256] on input "Платеж NovaPay" at bounding box center [309, 262] width 12 height 12
radio input "true"
click at [527, 351] on button "Выбрать" at bounding box center [538, 364] width 66 height 27
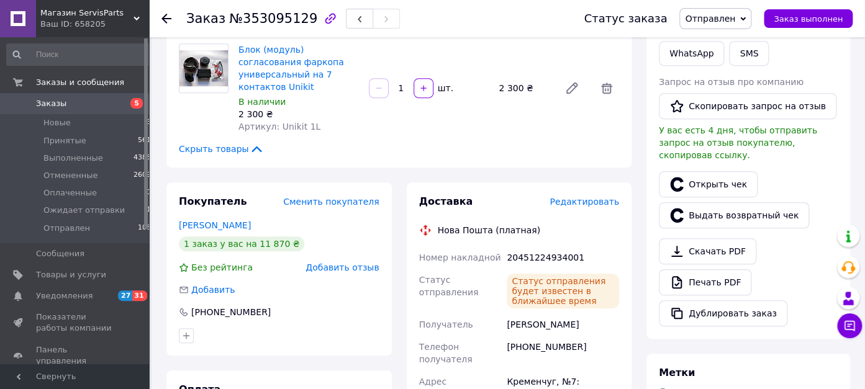
scroll to position [0, 0]
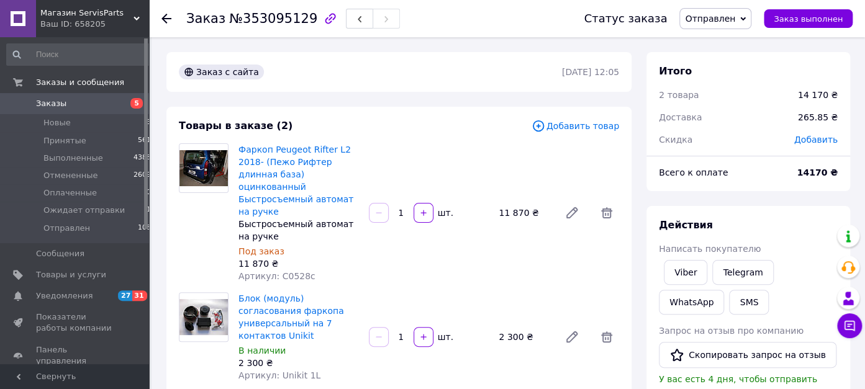
click at [70, 102] on span "Заказы" at bounding box center [75, 103] width 79 height 11
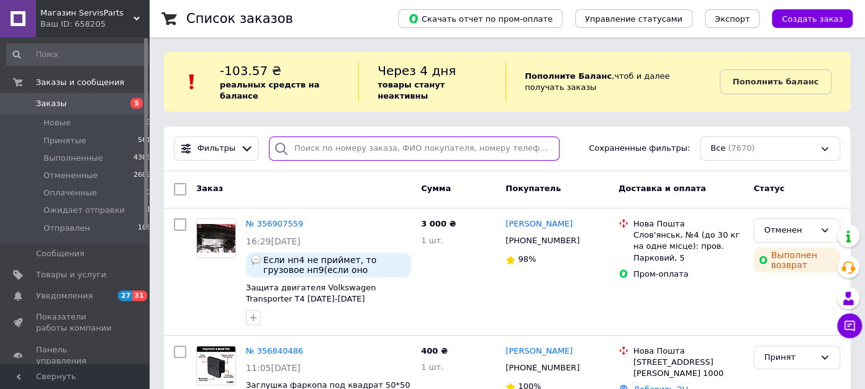
click at [315, 138] on input "search" at bounding box center [414, 149] width 291 height 24
paste input "380958848595"
type input "380958848595"
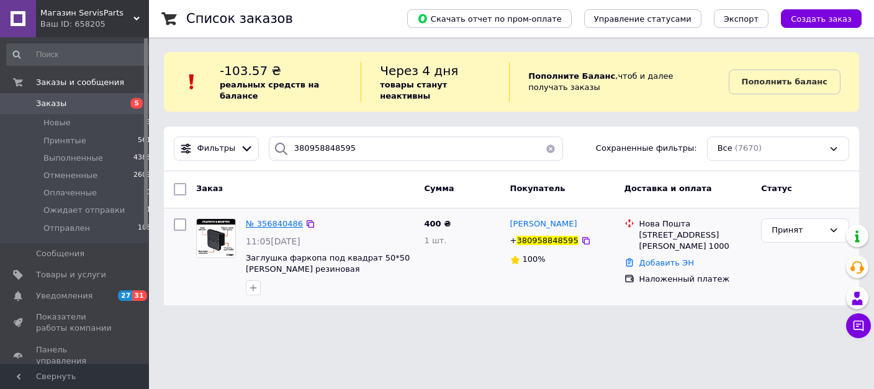
click at [264, 219] on span "№ 356840486" at bounding box center [274, 223] width 57 height 9
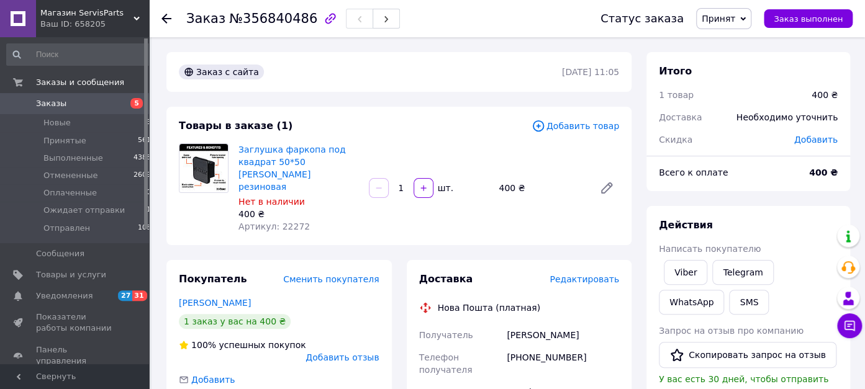
scroll to position [350, 0]
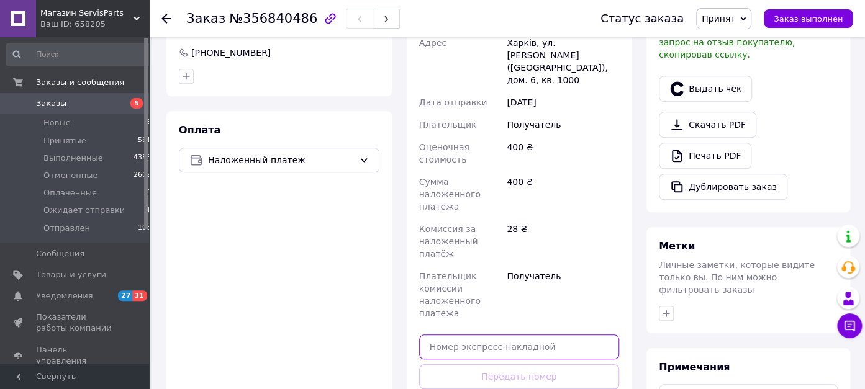
paste input "20451225003843"
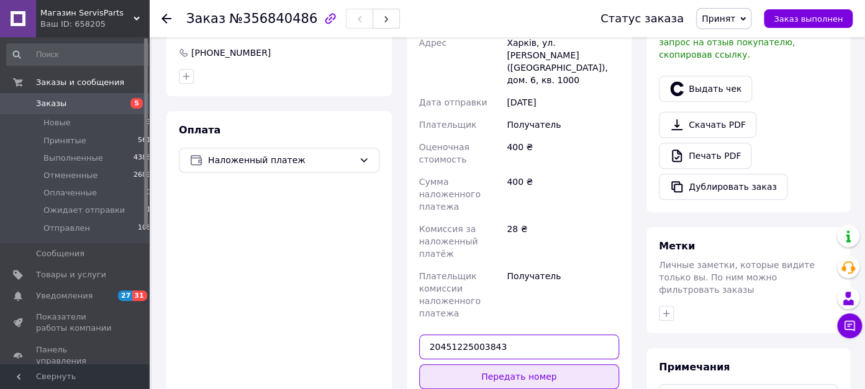
type input "20451225003843"
click at [487, 364] on button "Передать номер" at bounding box center [519, 376] width 201 height 25
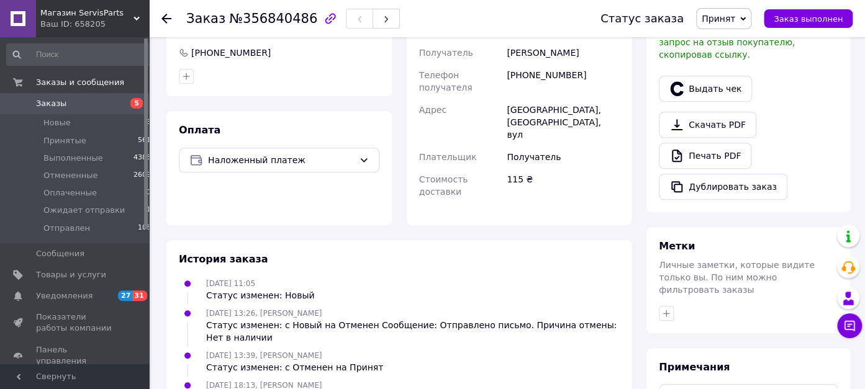
scroll to position [0, 0]
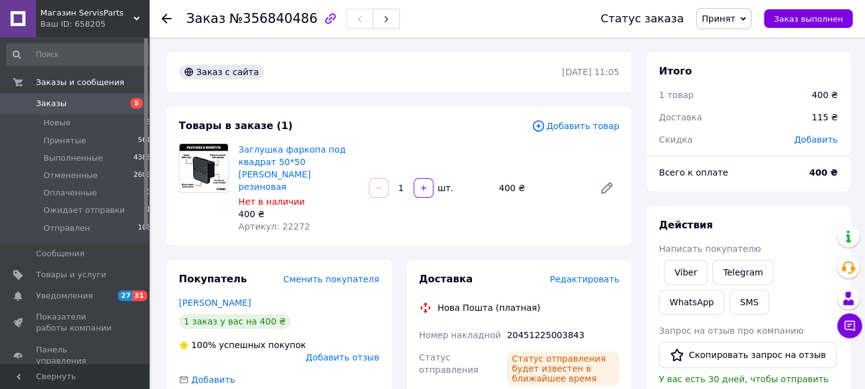
click at [727, 24] on span "Принят" at bounding box center [719, 19] width 34 height 10
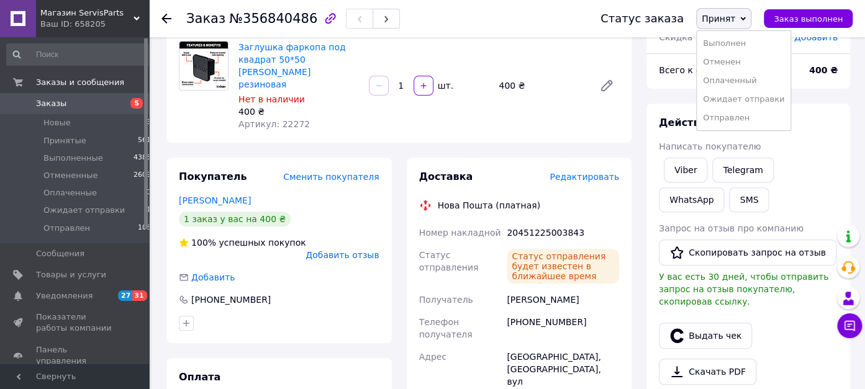
scroll to position [350, 0]
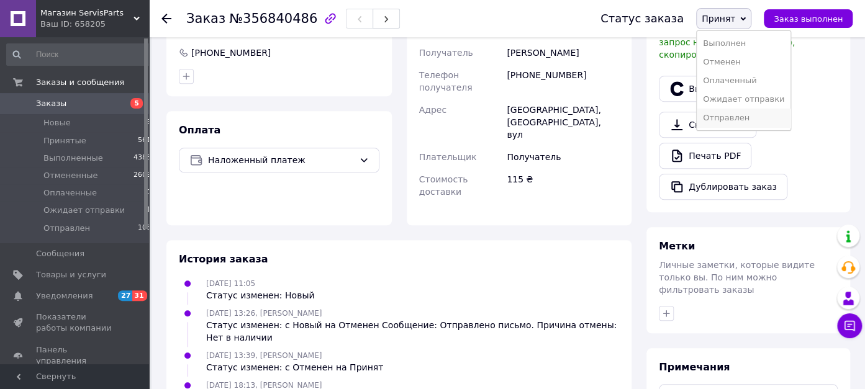
click at [739, 120] on li "Отправлен" at bounding box center [744, 118] width 94 height 19
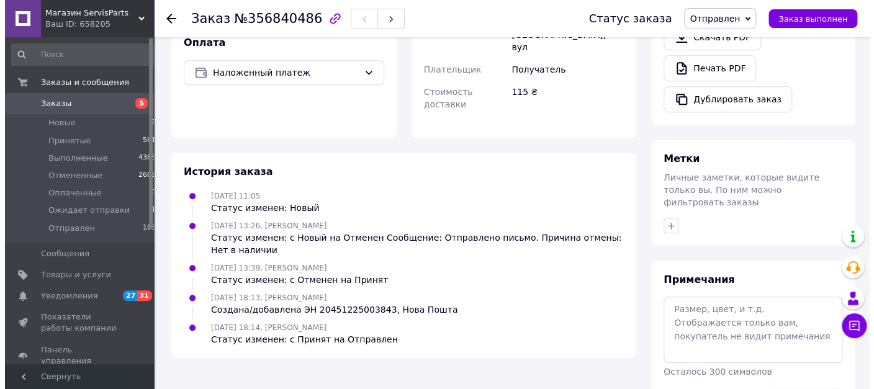
scroll to position [174, 0]
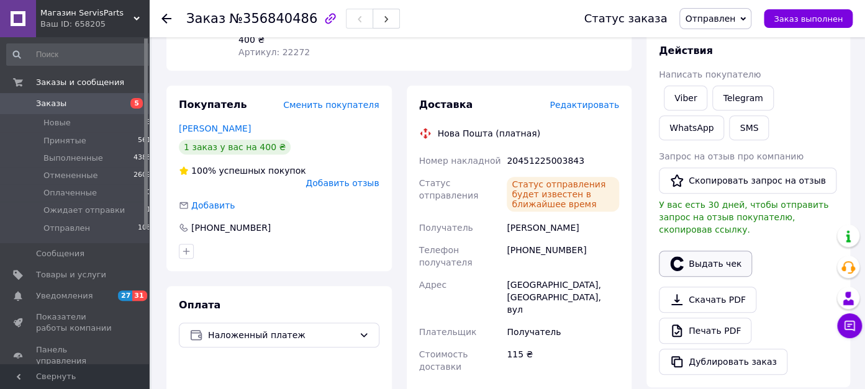
click at [703, 253] on button "Выдать чек" at bounding box center [705, 264] width 93 height 26
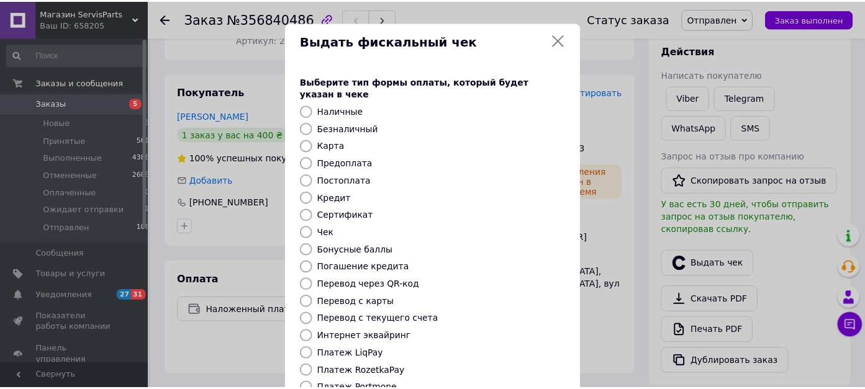
scroll to position [144, 0]
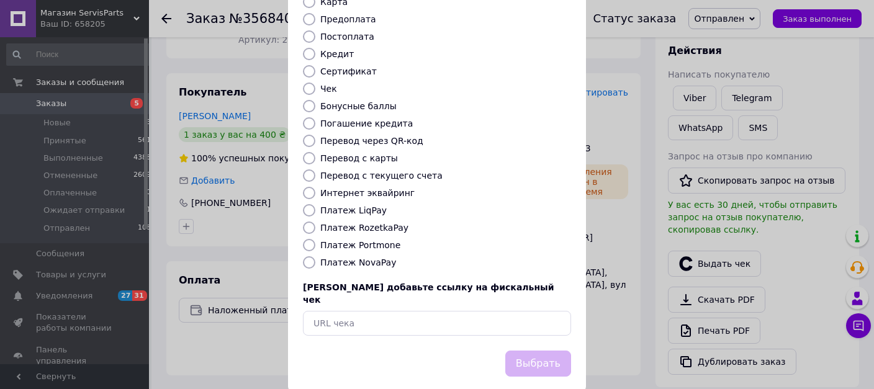
click at [305, 256] on input "Платеж NovaPay" at bounding box center [309, 262] width 12 height 12
radio input "true"
click at [533, 351] on button "Выбрать" at bounding box center [538, 364] width 66 height 27
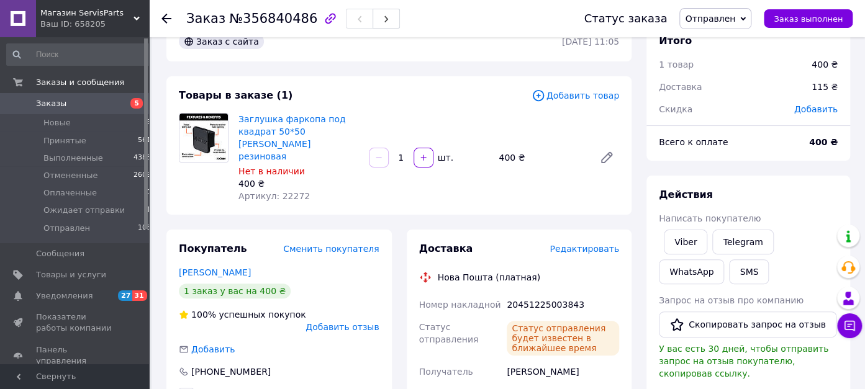
scroll to position [0, 0]
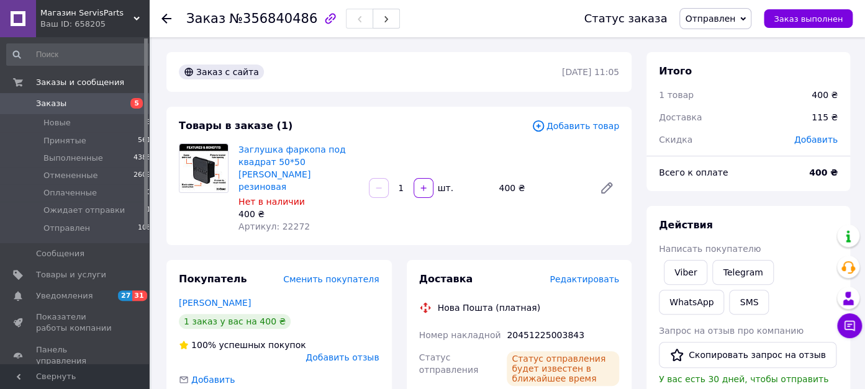
click at [63, 104] on span "Заказы" at bounding box center [75, 103] width 79 height 11
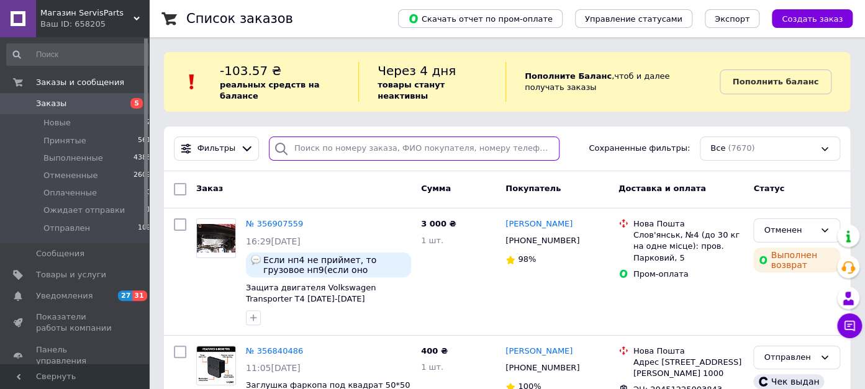
click at [307, 138] on input "search" at bounding box center [414, 149] width 291 height 24
paste input "380500498944"
type input "380500498944"
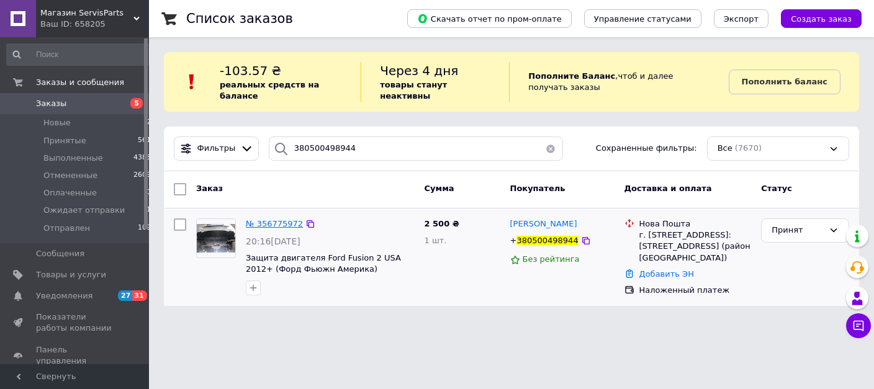
click at [284, 219] on span "№ 356775972" at bounding box center [274, 223] width 57 height 9
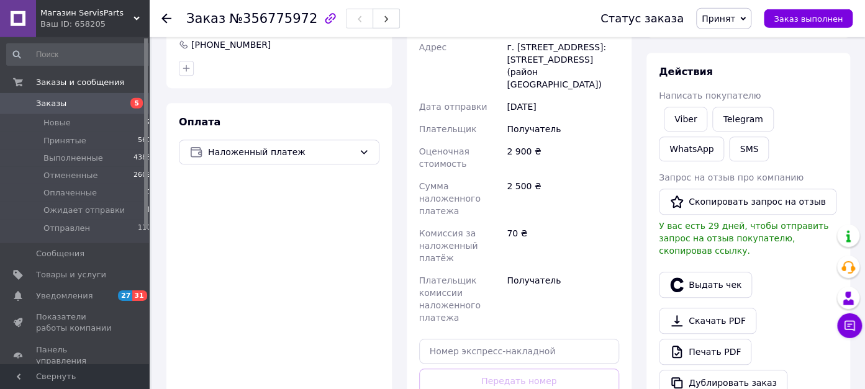
scroll to position [350, 0]
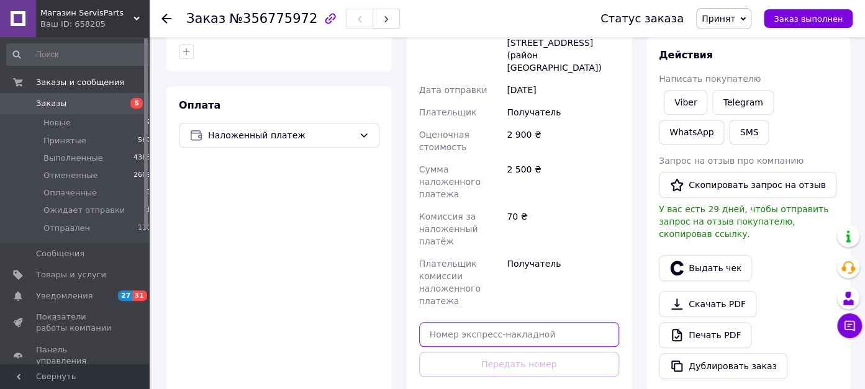
paste input "20451225015277"
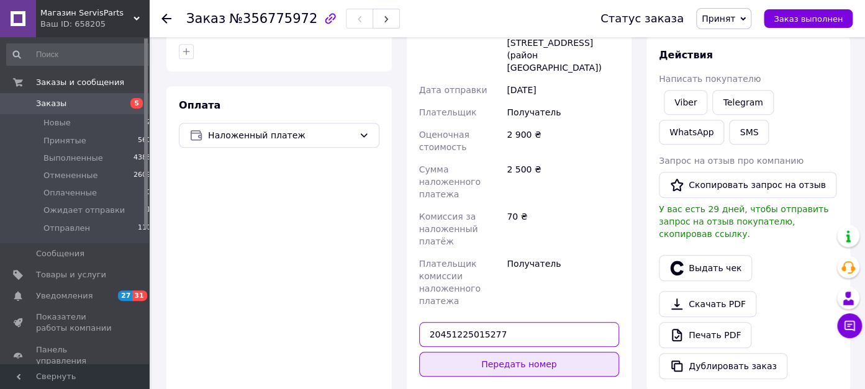
type input "20451225015277"
click at [494, 352] on button "Передать номер" at bounding box center [519, 364] width 201 height 25
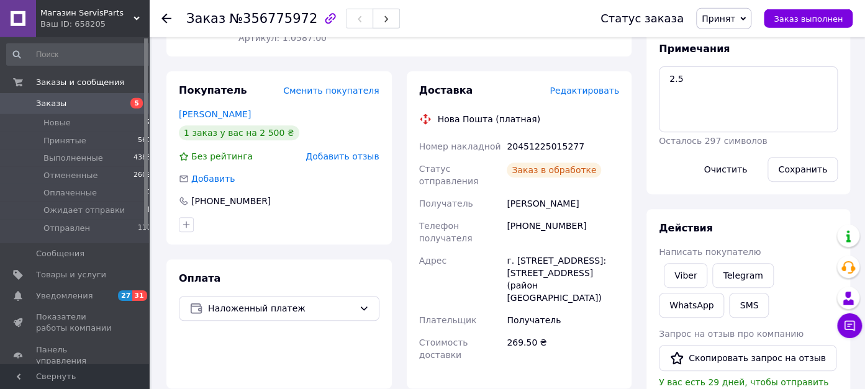
scroll to position [87, 0]
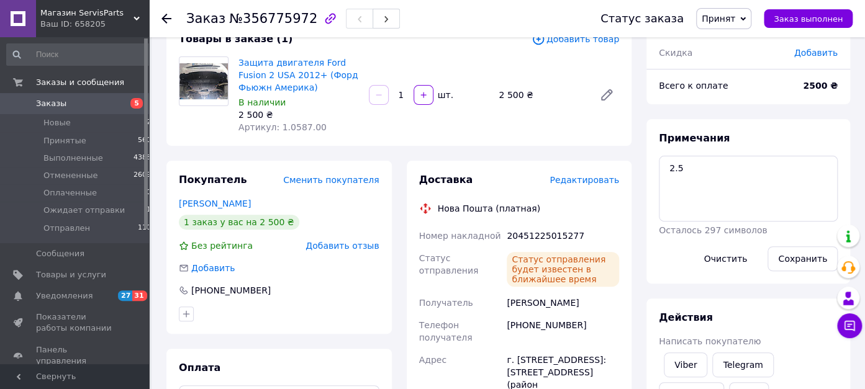
click at [733, 24] on span "Принят" at bounding box center [719, 19] width 34 height 10
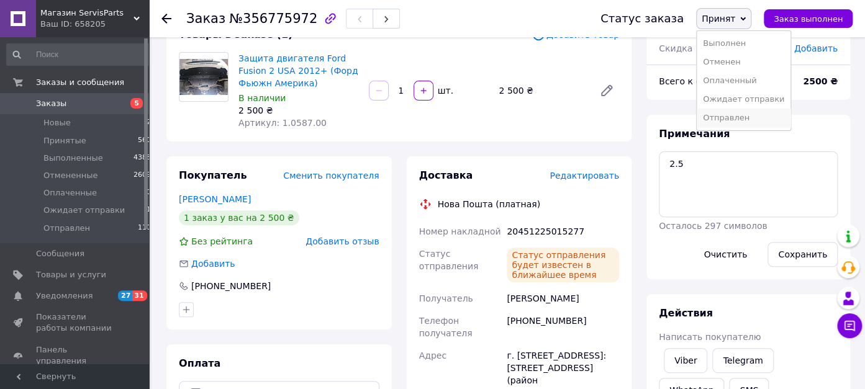
scroll to position [262, 0]
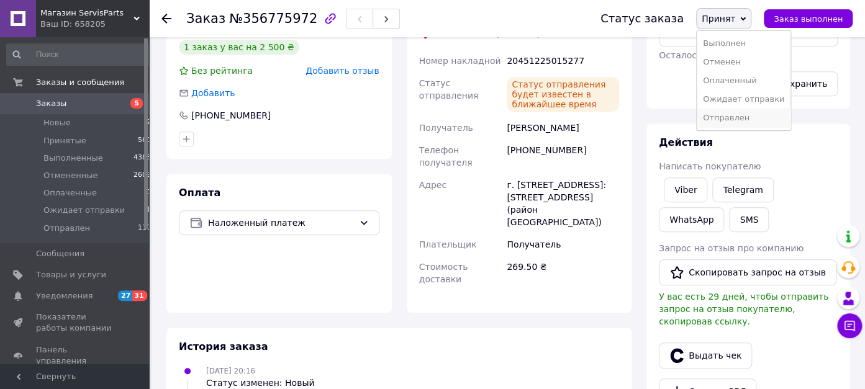
click at [741, 117] on li "Отправлен" at bounding box center [744, 118] width 94 height 19
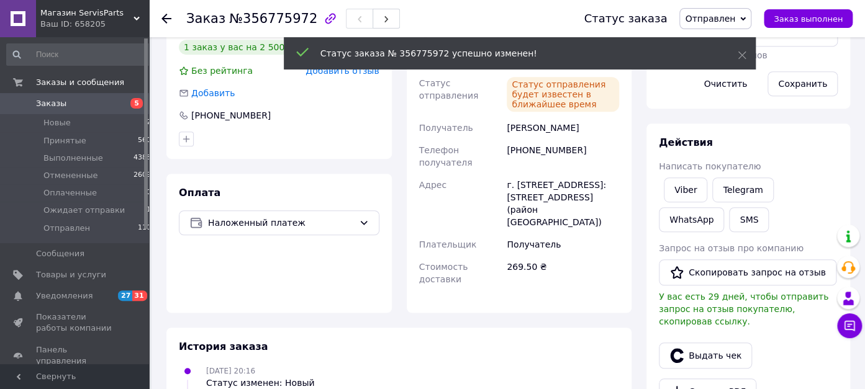
scroll to position [0, 0]
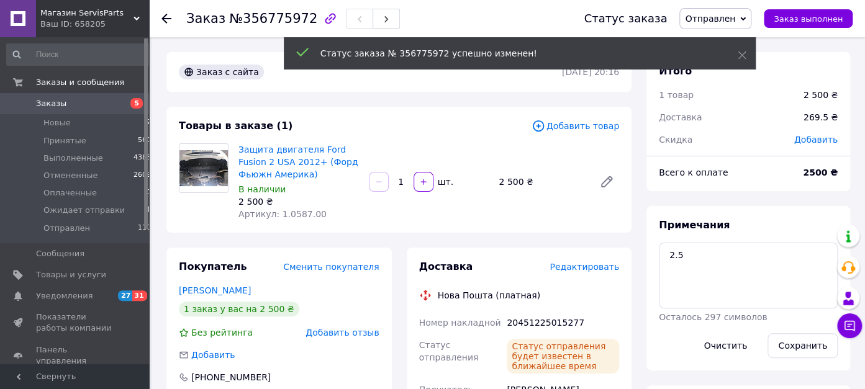
click at [535, 322] on div "20451225015277" at bounding box center [562, 323] width 117 height 22
copy div "20451225015277"
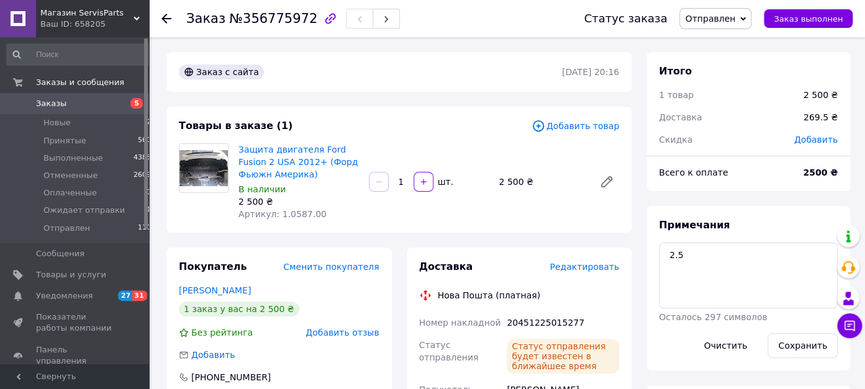
drag, startPoint x: 446, startPoint y: 211, endPoint x: 443, endPoint y: 228, distance: 17.0
click at [446, 211] on div "Защита двигателя Ford Fusion 2 USA 2012+ (Форд Фьюжн Америка) В наличии 2 500 ₴…" at bounding box center [428, 182] width 391 height 82
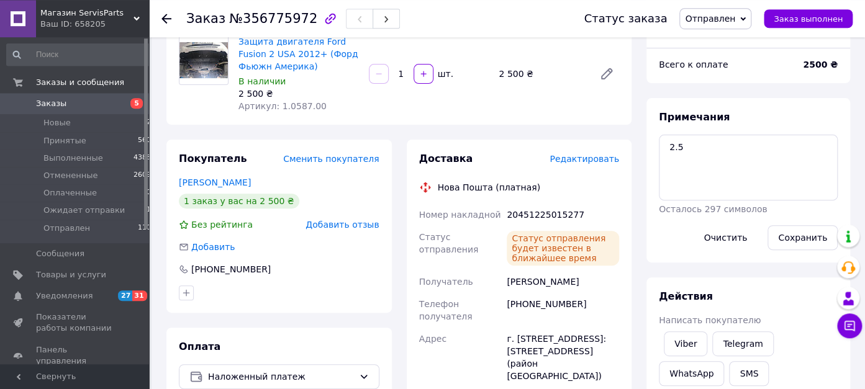
scroll to position [174, 0]
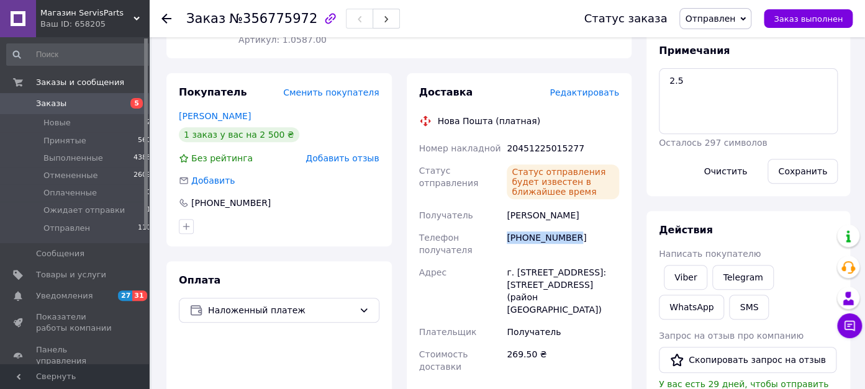
drag, startPoint x: 575, startPoint y: 238, endPoint x: 509, endPoint y: 237, distance: 65.8
click at [509, 237] on div "[PHONE_NUMBER]" at bounding box center [562, 244] width 117 height 35
copy div "[PHONE_NUMBER]"
click at [540, 148] on div "20451225015277" at bounding box center [562, 148] width 117 height 22
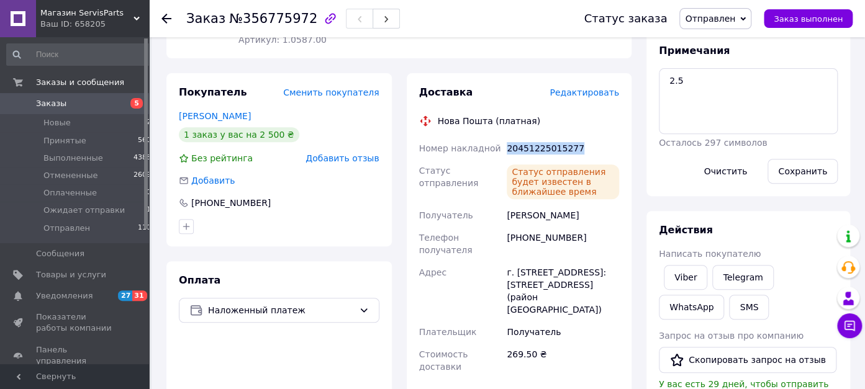
copy div "20451225015277"
click at [73, 106] on span "Заказы" at bounding box center [75, 103] width 79 height 11
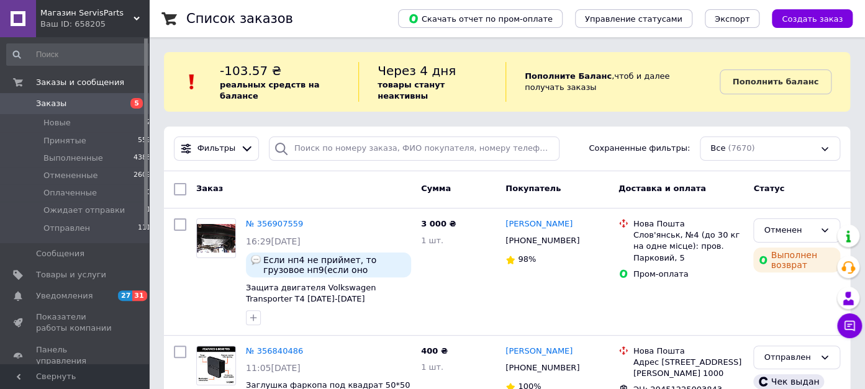
click at [39, 105] on span "Заказы" at bounding box center [51, 103] width 30 height 11
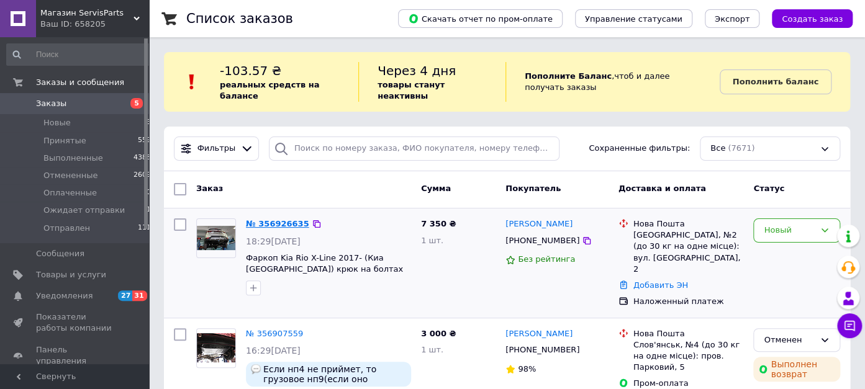
click at [287, 219] on link "№ 356926635" at bounding box center [277, 223] width 63 height 9
